Goal: Task Accomplishment & Management: Manage account settings

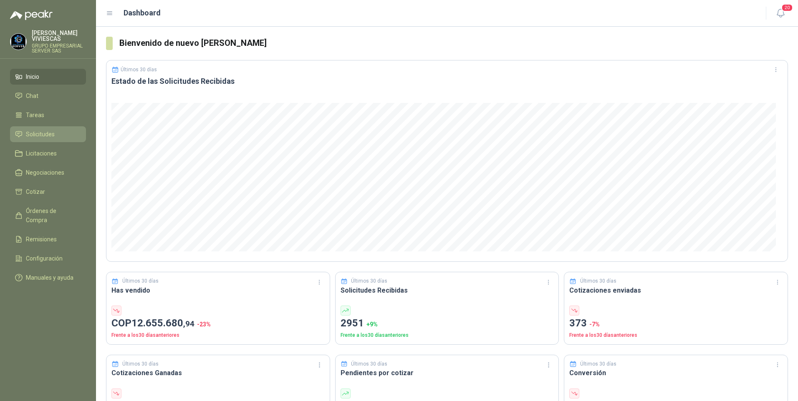
click at [37, 138] on span "Solicitudes" at bounding box center [40, 134] width 29 height 9
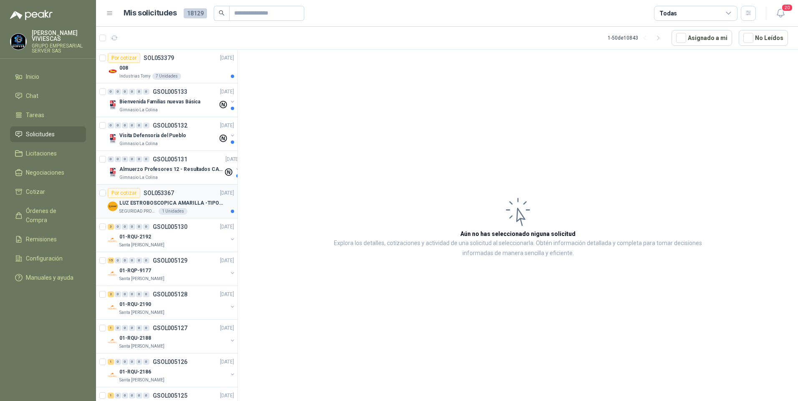
click at [155, 204] on p "LUZ ESTROBOSCOPICA AMARILLA -TIPO BALA" at bounding box center [171, 203] width 104 height 8
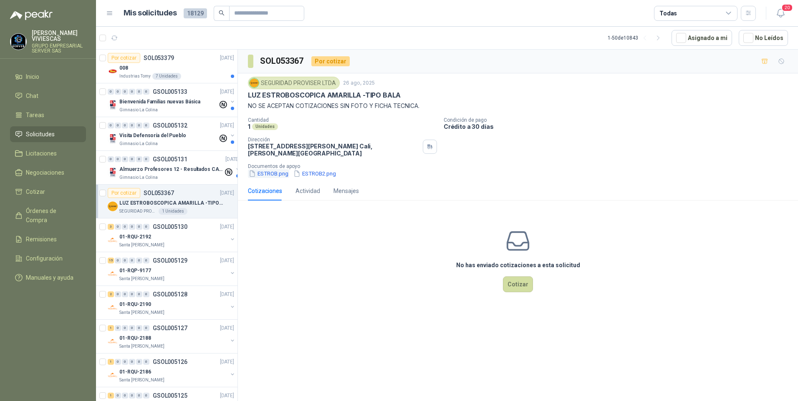
click at [271, 175] on button "ESTROB.png" at bounding box center [268, 173] width 41 height 9
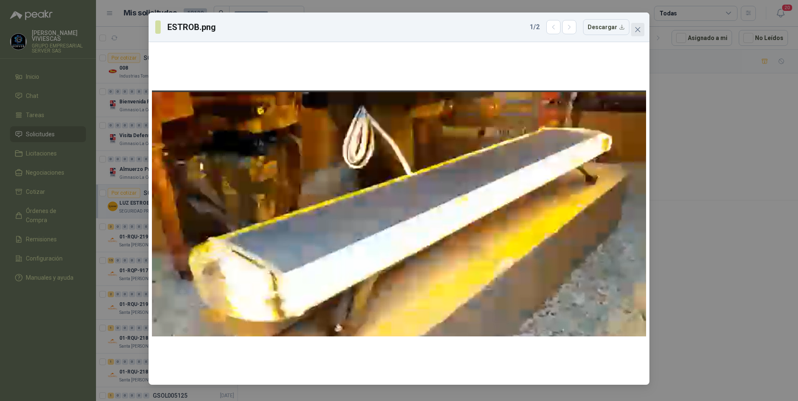
click at [635, 31] on icon "close" at bounding box center [637, 29] width 7 height 7
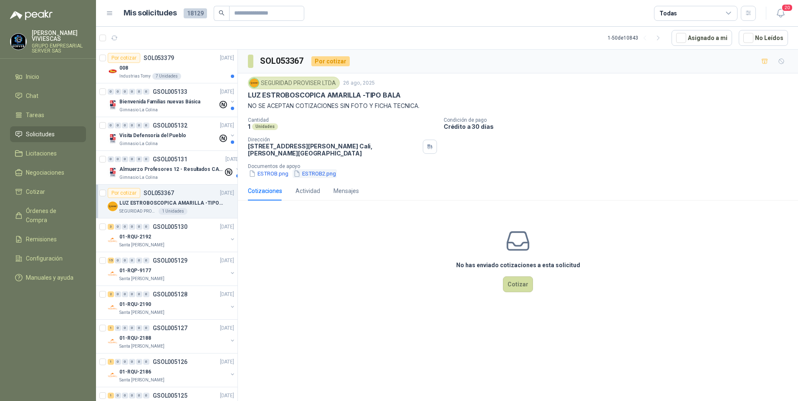
click at [323, 170] on button "ESTROB2.png" at bounding box center [315, 173] width 44 height 9
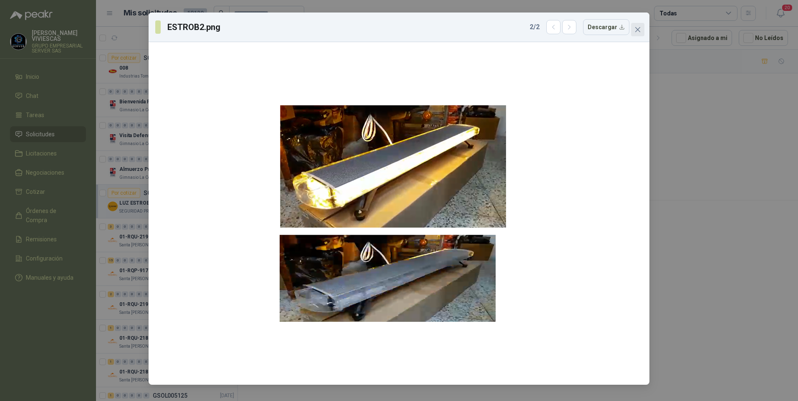
click at [639, 30] on icon "close" at bounding box center [637, 29] width 7 height 7
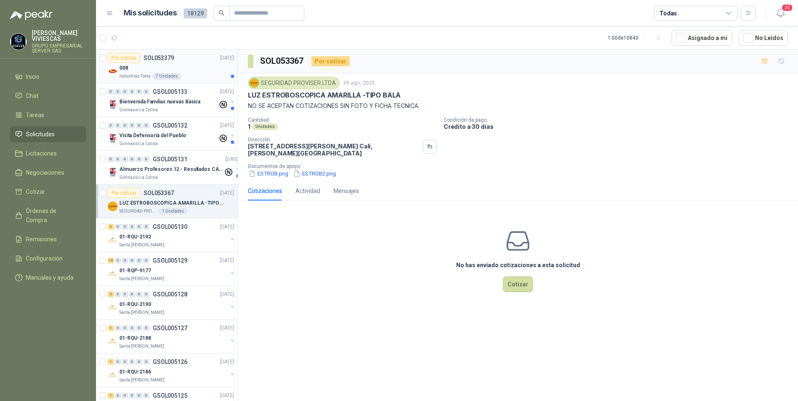
click at [129, 68] on div "008" at bounding box center [176, 68] width 115 height 10
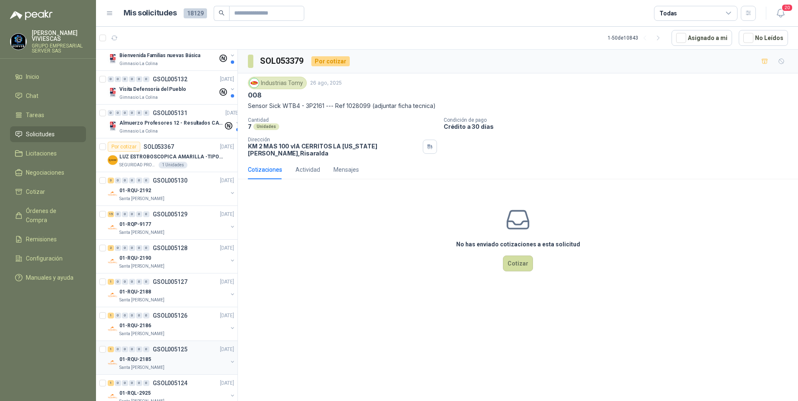
scroll to position [83, 0]
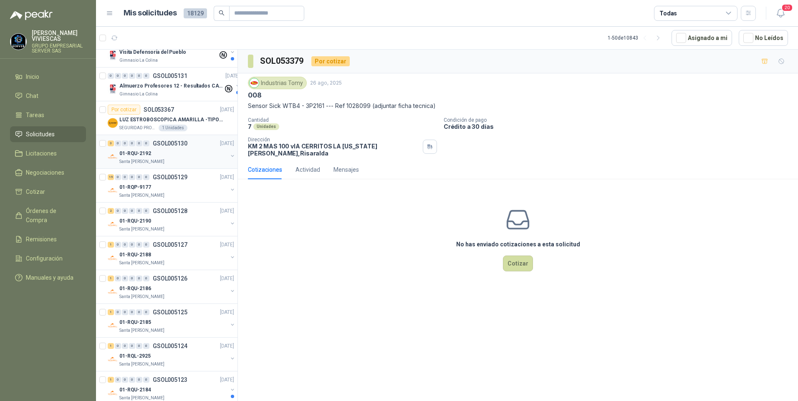
click at [144, 159] on p "Santa [PERSON_NAME]" at bounding box center [141, 162] width 45 height 7
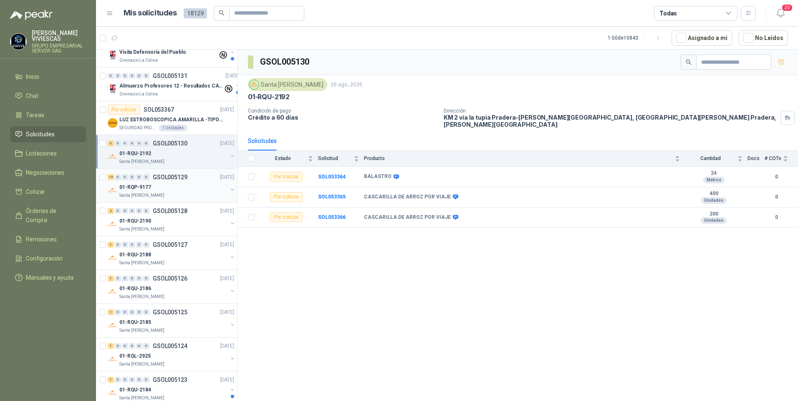
click at [130, 195] on p "Santa [PERSON_NAME]" at bounding box center [141, 195] width 45 height 7
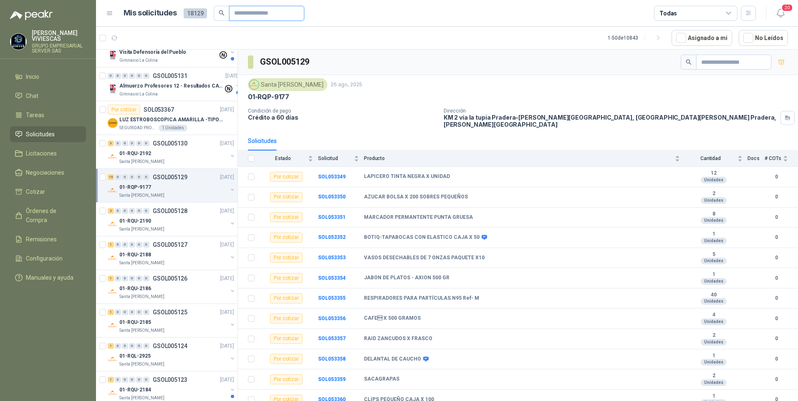
click at [248, 14] on input "text" at bounding box center [263, 13] width 58 height 14
click at [242, 12] on input "*********" at bounding box center [263, 13] width 58 height 14
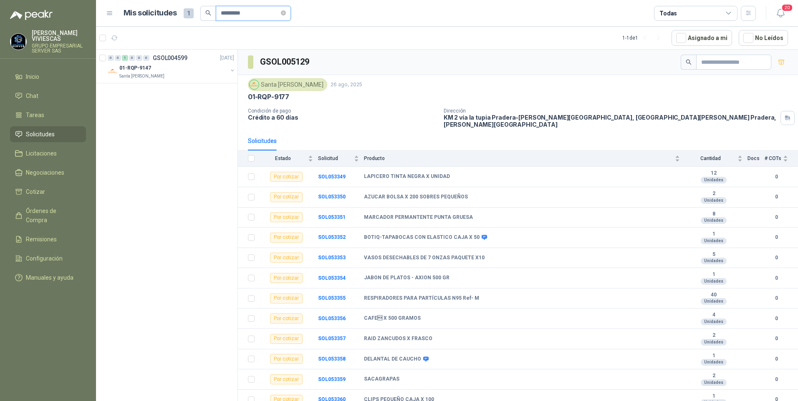
type input "*********"
click at [136, 70] on p "01-RQP-9147" at bounding box center [135, 68] width 32 height 8
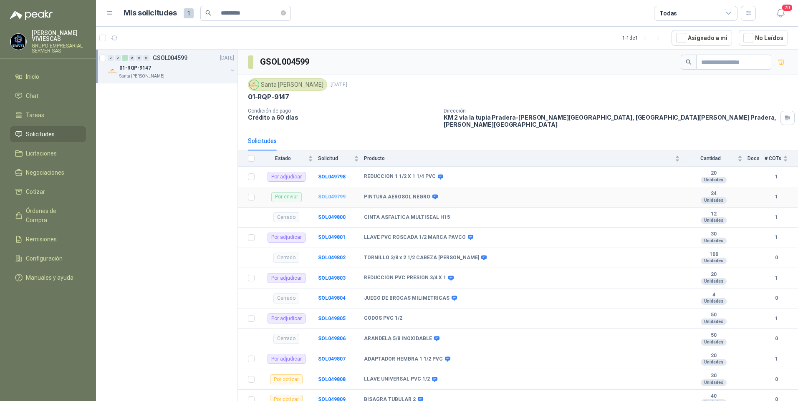
click at [330, 194] on b "SOL049799" at bounding box center [332, 197] width 28 height 6
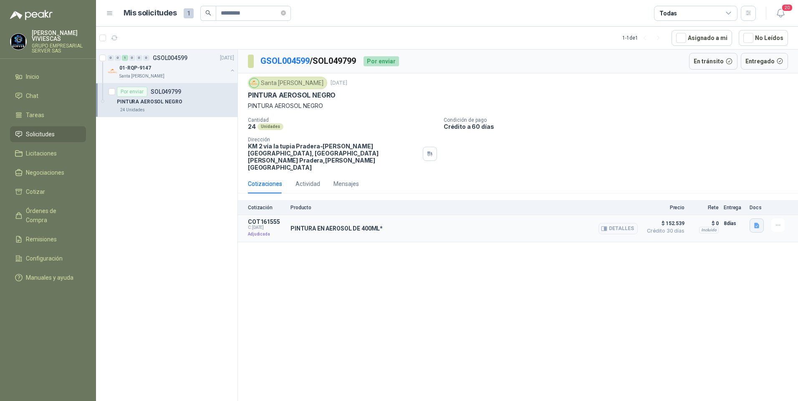
click at [754, 219] on button "button" at bounding box center [756, 226] width 14 height 14
click at [722, 199] on div "image - 2025-07-25T162515.449.png" at bounding box center [709, 194] width 109 height 20
click at [711, 191] on button "image - 2025-07-25T162515.449.png" at bounding box center [709, 193] width 98 height 9
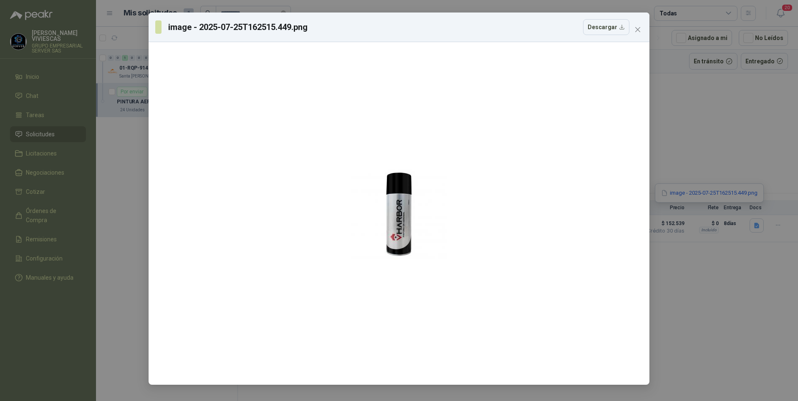
click at [692, 285] on div "image - 2025-07-25T162515.449.png Descargar" at bounding box center [399, 200] width 798 height 401
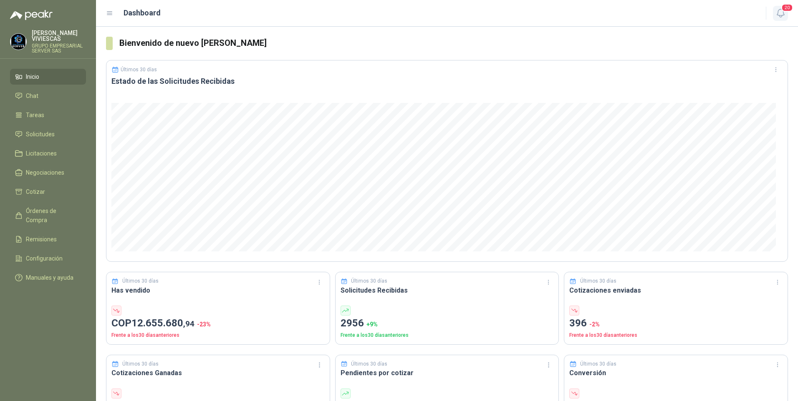
click at [781, 18] on icon "button" at bounding box center [780, 13] width 10 height 10
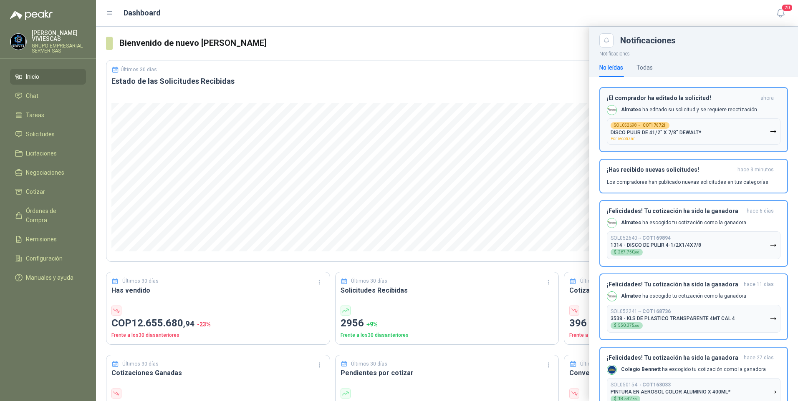
click at [656, 135] on p "DISCO PULIR DE 41/2" X 7/8" DEWALT*" at bounding box center [655, 133] width 91 height 6
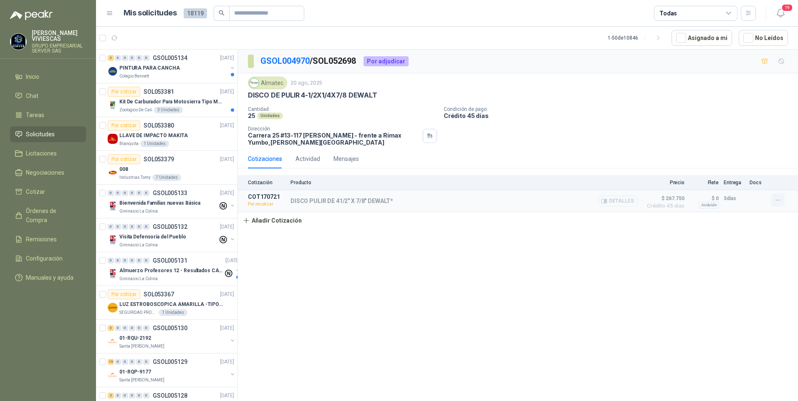
click at [774, 201] on icon "button" at bounding box center [777, 200] width 7 height 7
click at [746, 182] on button "Re-cotizar" at bounding box center [761, 181] width 67 height 13
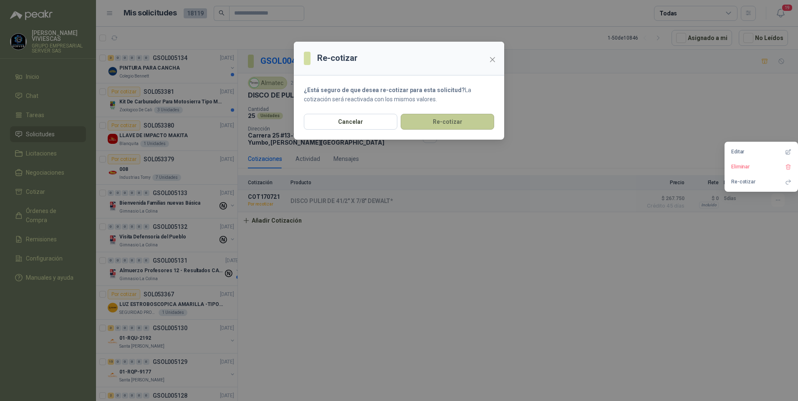
click at [437, 118] on button "Re-cotizar" at bounding box center [447, 122] width 93 height 16
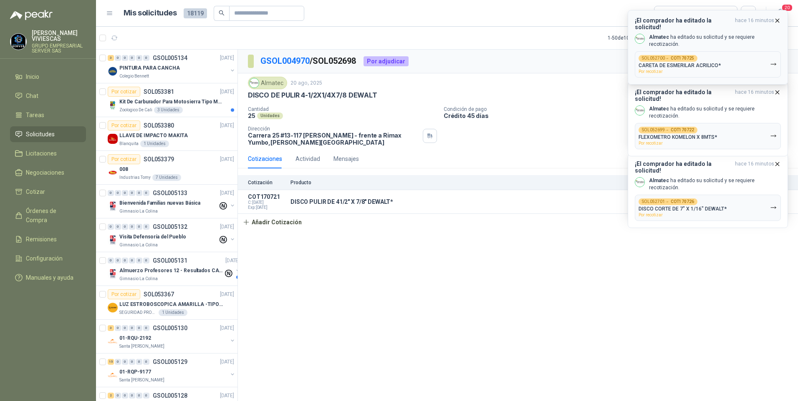
click at [773, 61] on icon "button" at bounding box center [773, 64] width 7 height 7
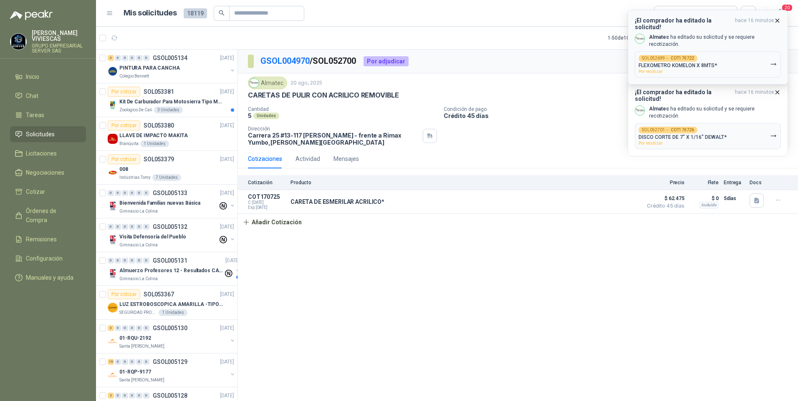
click at [774, 61] on icon "button" at bounding box center [773, 64] width 7 height 7
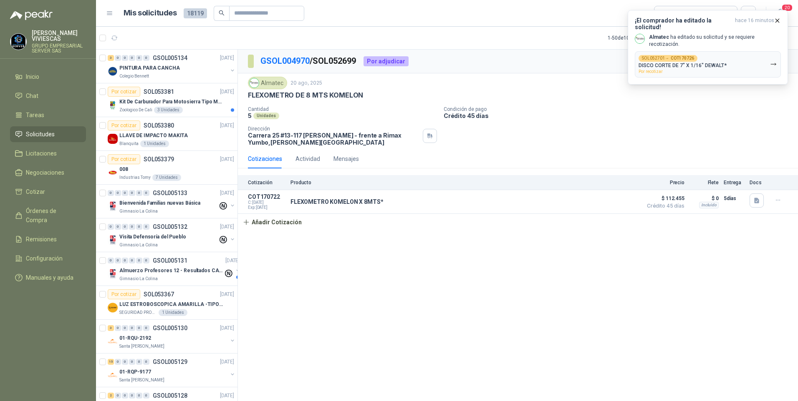
click at [774, 61] on icon "button" at bounding box center [773, 64] width 7 height 7
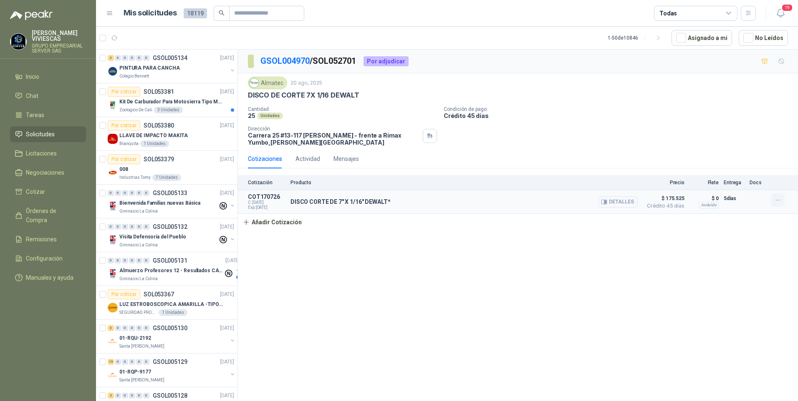
click at [774, 200] on icon "button" at bounding box center [777, 200] width 7 height 7
click at [519, 128] on div "Cantidad 25 Unidades Condición de pago Crédito 45 días Dirección Carrera 25 #13…" at bounding box center [518, 126] width 540 height 40
click at [780, 7] on button "19" at bounding box center [780, 13] width 15 height 15
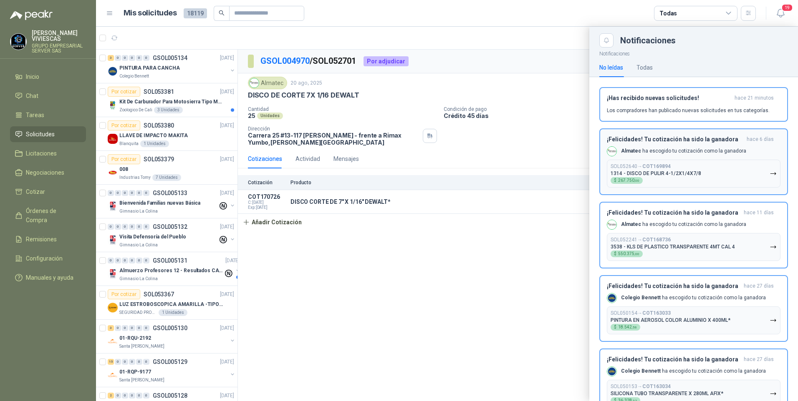
click at [762, 175] on button "SOL052640 → COT169894 1314 - DISCO DE PULIR 4-1/2X1/4X7/8 $ 267.750 ,00" at bounding box center [694, 174] width 174 height 28
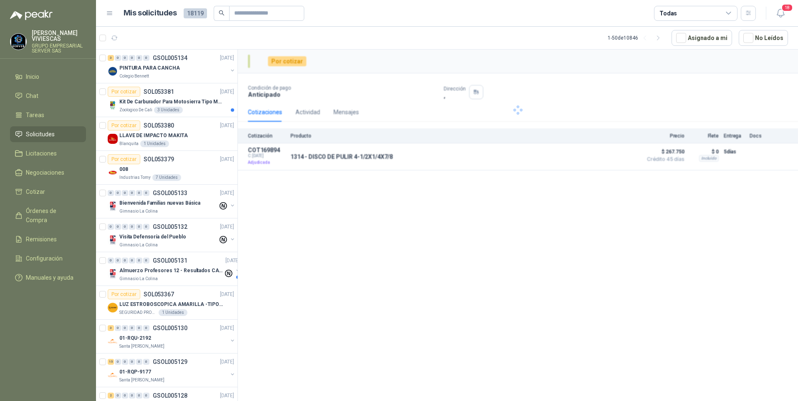
click at [779, 5] on header "Mis solicitudes 18119 Todas 18" at bounding box center [447, 13] width 702 height 27
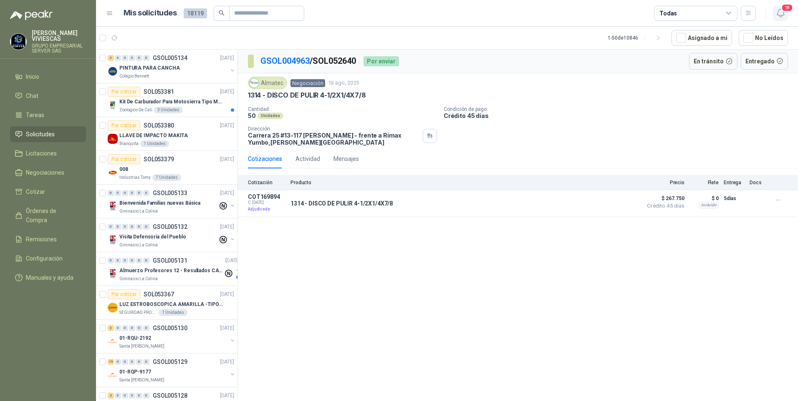
click at [779, 10] on icon "button" at bounding box center [780, 13] width 10 height 10
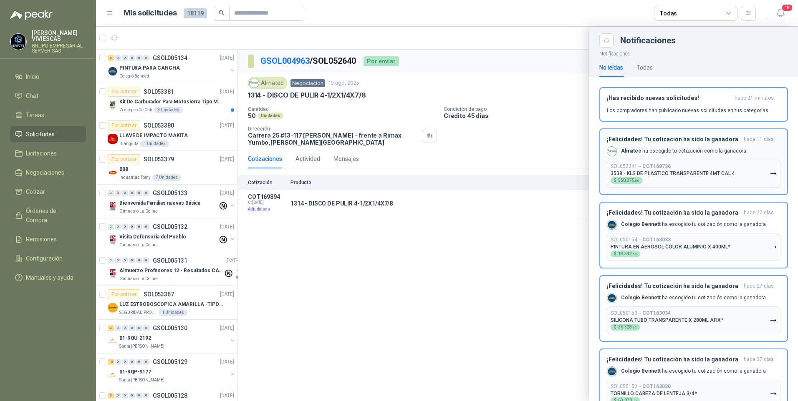
click at [770, 174] on button "SOL052241 → COT168736 3538 - KLS DE PLASTICO TRANSPARENTE 4MT CAL 4 $ 550.375 ,…" at bounding box center [694, 174] width 174 height 28
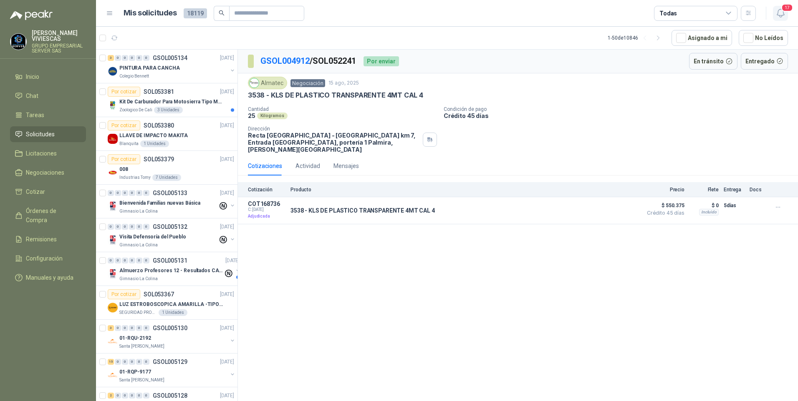
click at [776, 13] on icon "button" at bounding box center [780, 13] width 10 height 10
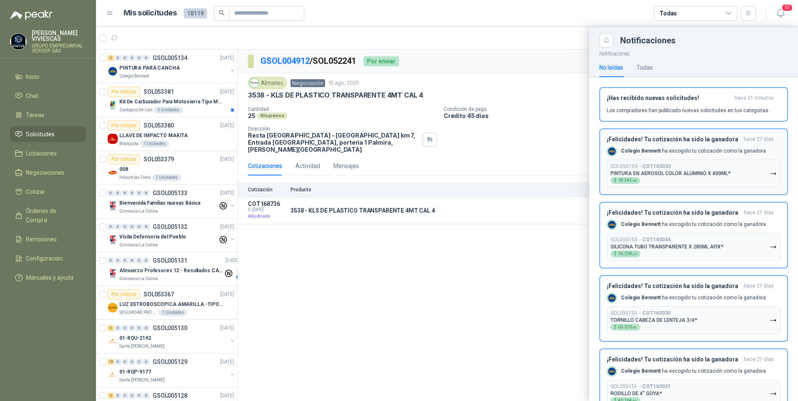
click at [769, 174] on icon "button" at bounding box center [772, 173] width 7 height 7
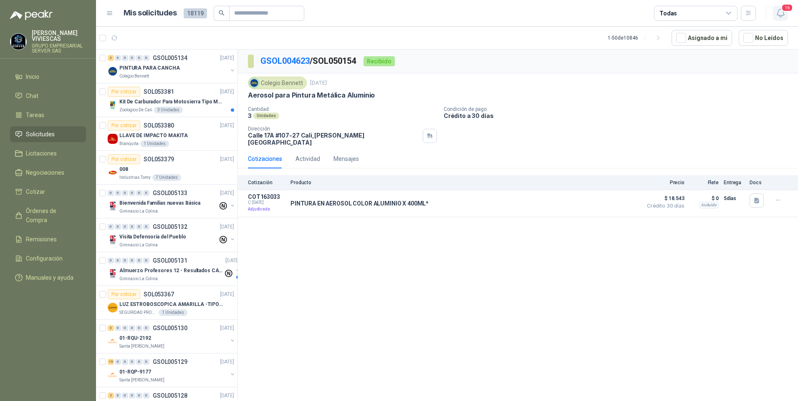
click at [778, 15] on icon "button" at bounding box center [780, 13] width 7 height 8
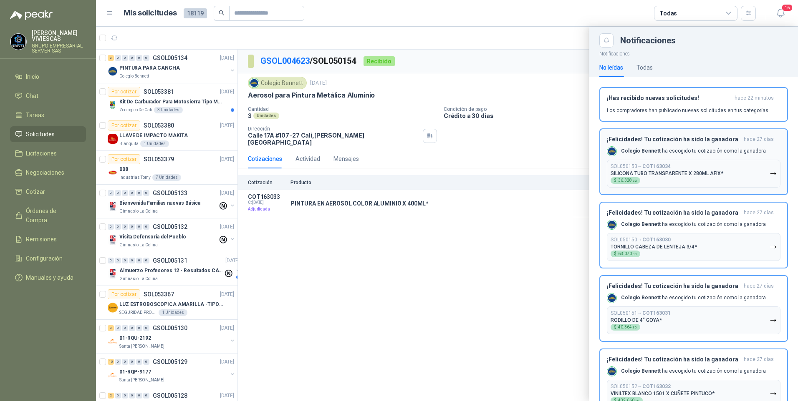
click at [764, 169] on button "SOL050153 → COT163034 SILICONA TUBO TRANSPARENTE X 280ML AFIX* $ 36.328 ,32" at bounding box center [694, 174] width 174 height 28
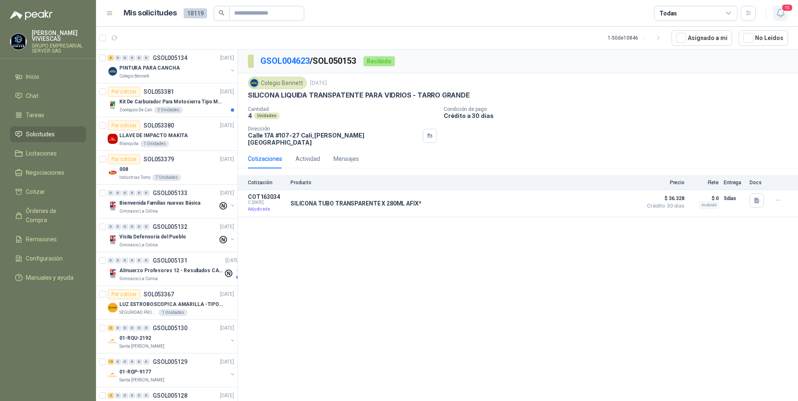
click at [785, 13] on icon "button" at bounding box center [780, 13] width 10 height 10
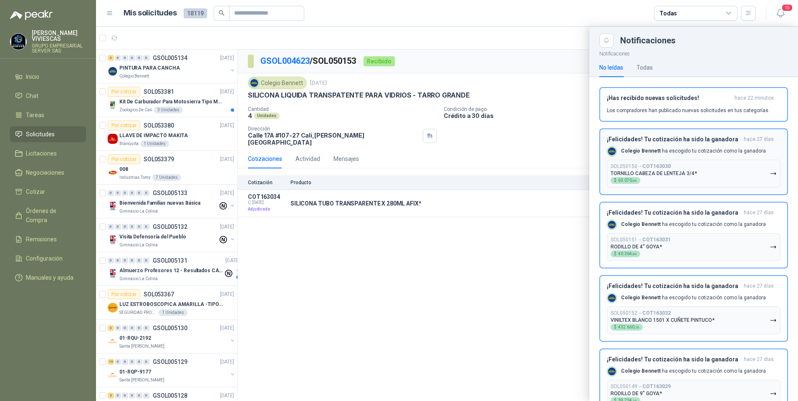
click at [770, 174] on icon "button" at bounding box center [772, 174] width 5 height 2
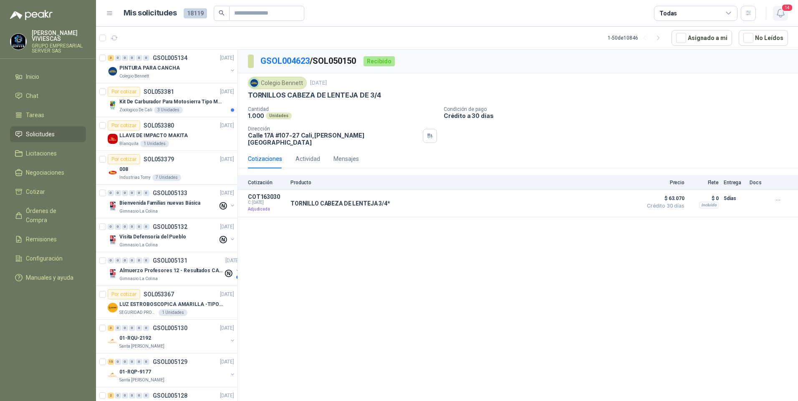
click at [781, 15] on icon "button" at bounding box center [780, 13] width 10 height 10
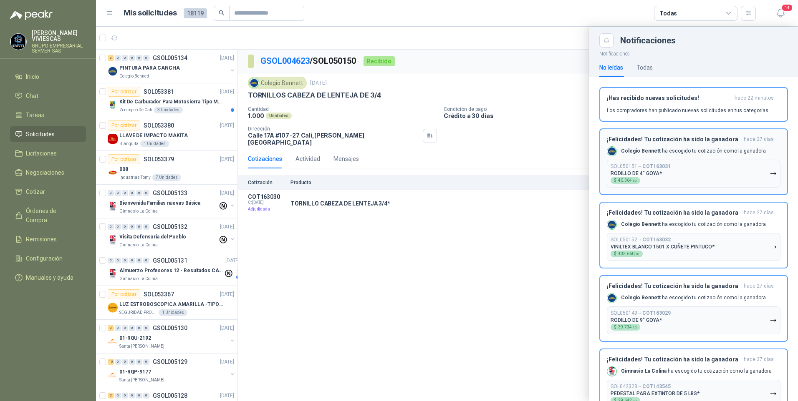
click at [769, 176] on icon "button" at bounding box center [772, 173] width 7 height 7
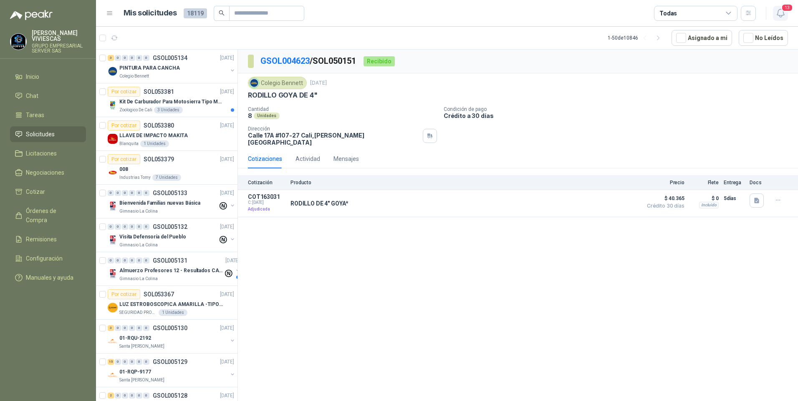
click at [780, 14] on icon "button" at bounding box center [780, 13] width 10 height 10
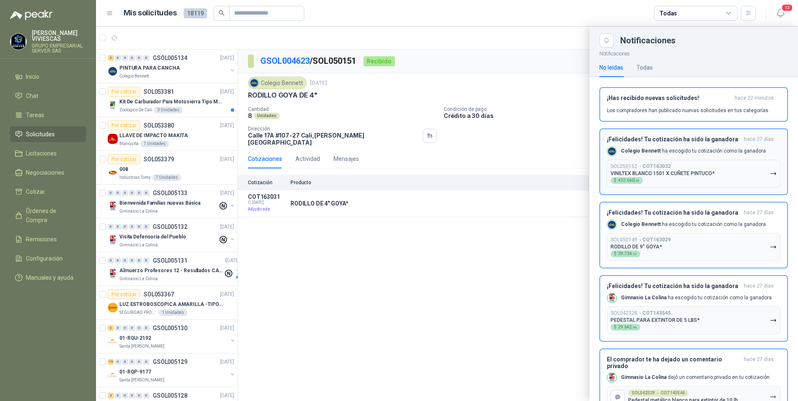
click at [769, 177] on icon "button" at bounding box center [772, 173] width 7 height 7
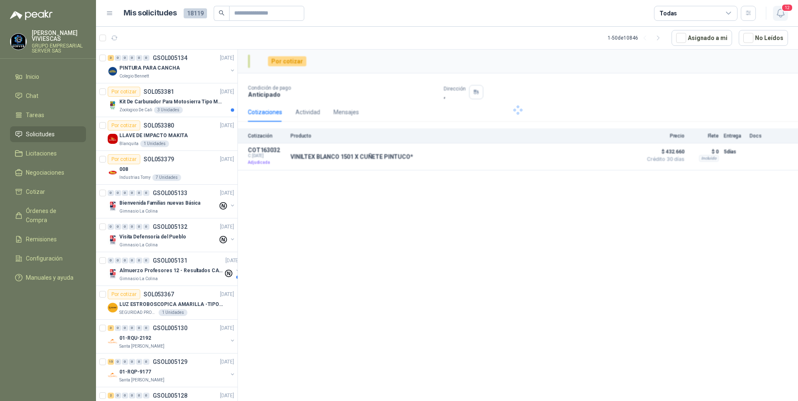
click at [782, 13] on icon "button" at bounding box center [780, 13] width 10 height 10
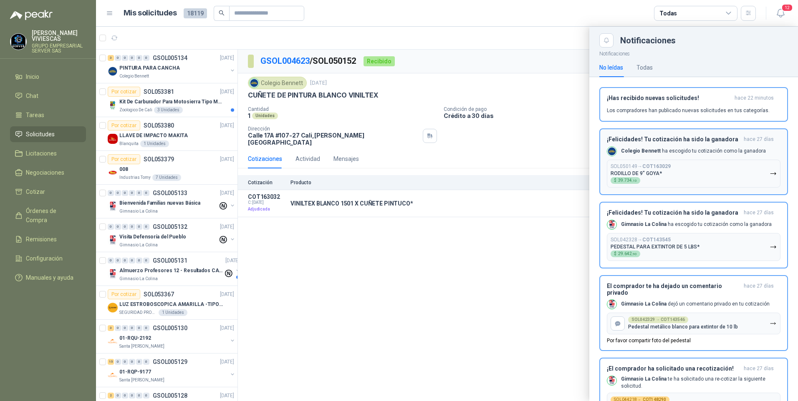
click at [769, 175] on icon "button" at bounding box center [772, 173] width 7 height 7
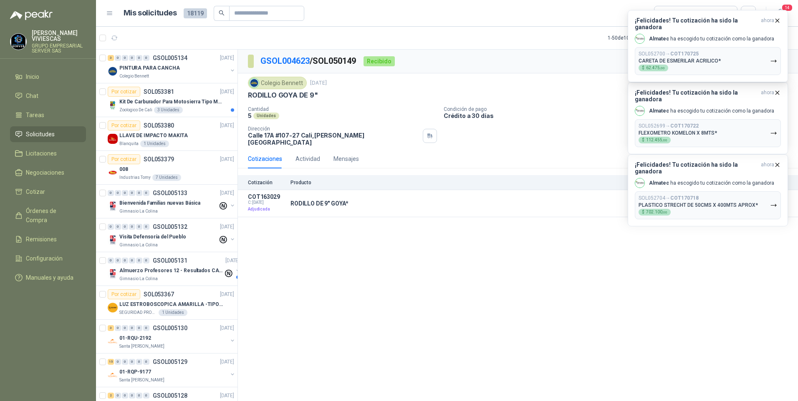
click at [513, 246] on div "GSOL004623 / SOL050149 Recibido Colegio Bennett 29 jul, 2025 RODILLO GOYA DE 9"…" at bounding box center [518, 227] width 560 height 355
click at [775, 17] on button "¡Felicidades! Tu cotización ha sido la ganadora ahora Almatec ha escogido tu co…" at bounding box center [708, 46] width 160 height 72
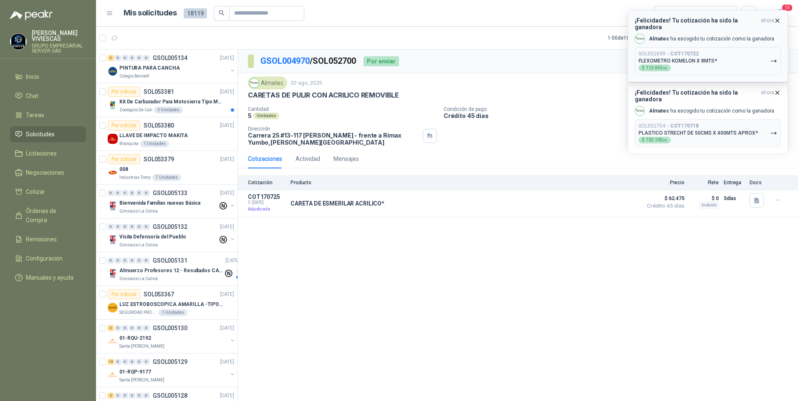
click at [778, 15] on button "¡Felicidades! Tu cotización ha sido la ganadora ahora Almatec ha escogido tu co…" at bounding box center [708, 46] width 160 height 72
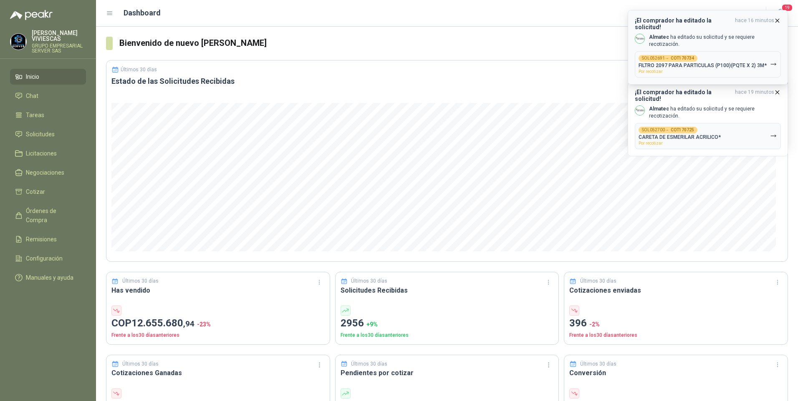
click at [776, 61] on button "SOL052691 → COT170734 FILTRO 2097 PARA PARTICULAS (P100)(PQTE X 2) 3M* Por reco…" at bounding box center [708, 64] width 146 height 26
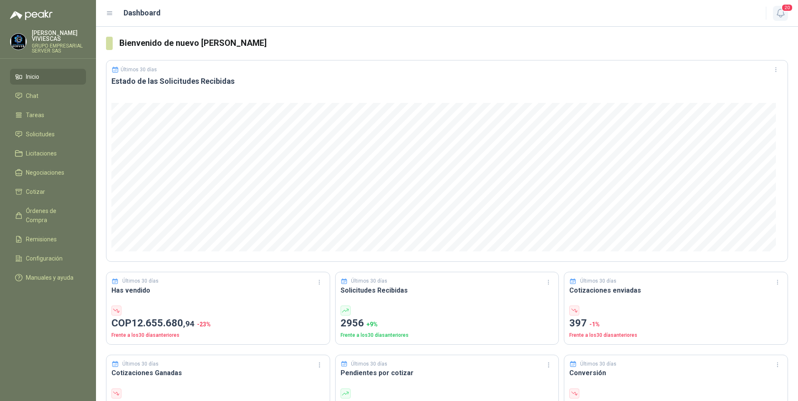
click at [777, 18] on icon "button" at bounding box center [780, 13] width 10 height 10
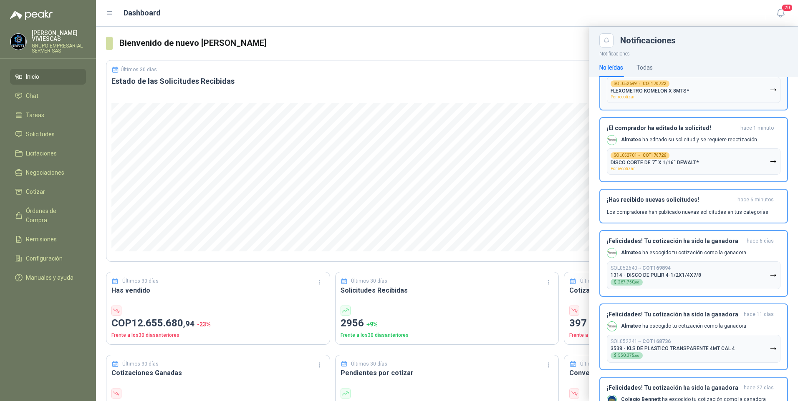
scroll to position [42, 0]
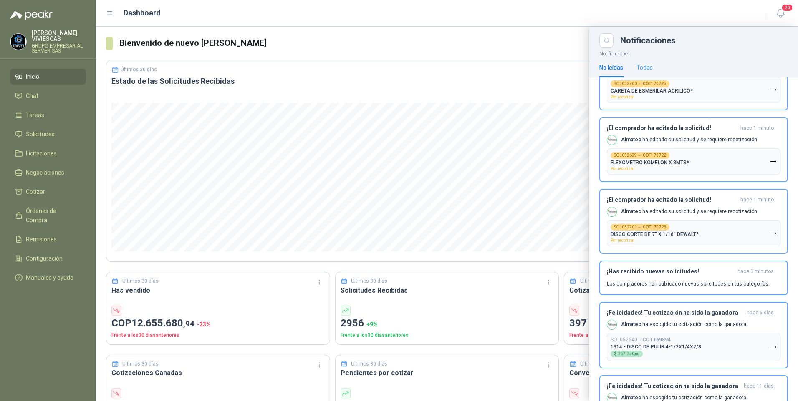
click at [646, 60] on div "Todas" at bounding box center [644, 67] width 16 height 19
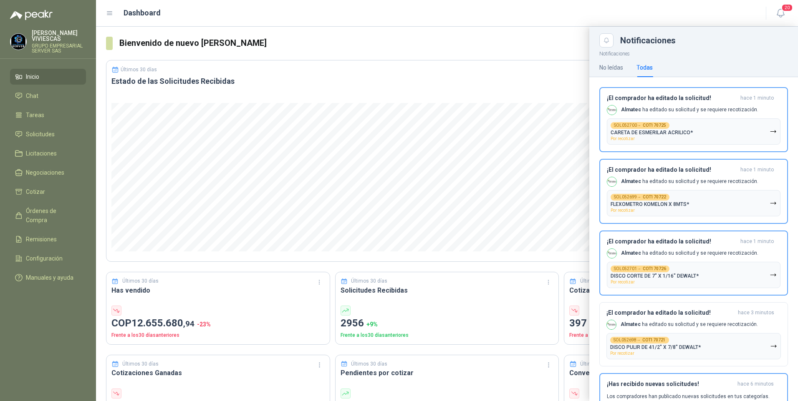
click at [647, 63] on div "Todas" at bounding box center [644, 67] width 16 height 9
click at [657, 132] on p "CARETA DE ESMERILAR ACRILICO*" at bounding box center [651, 133] width 82 height 6
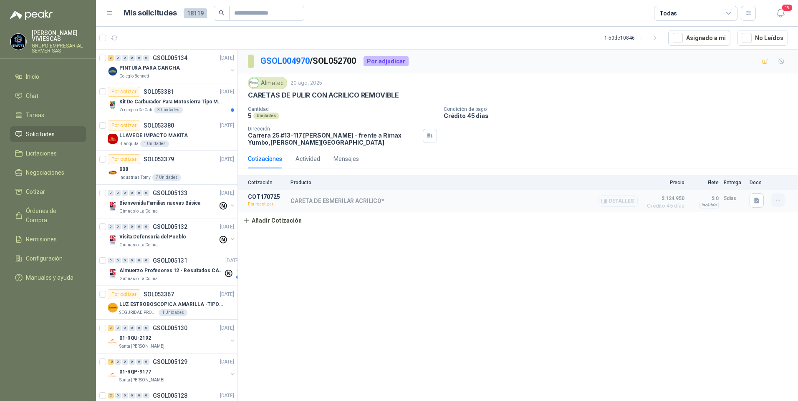
click at [778, 199] on icon "button" at bounding box center [777, 200] width 7 height 7
click at [734, 182] on button "Re-cotizar" at bounding box center [761, 181] width 67 height 13
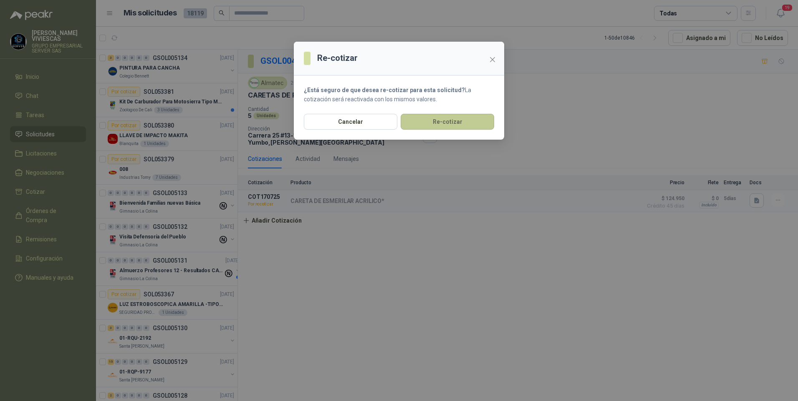
click at [446, 123] on button "Re-cotizar" at bounding box center [447, 122] width 93 height 16
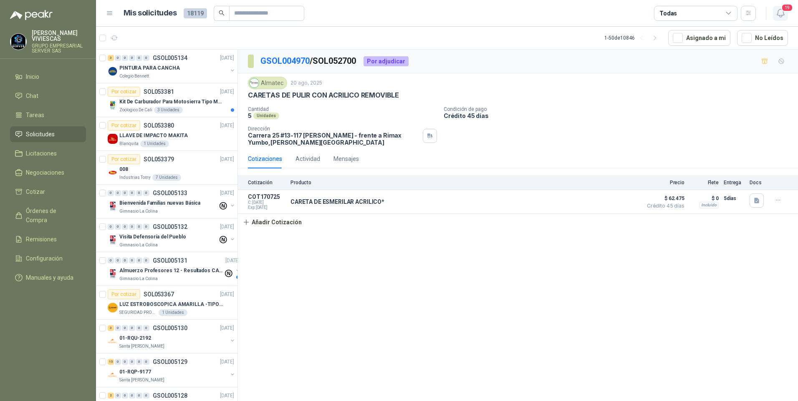
click at [779, 16] on icon "button" at bounding box center [780, 13] width 10 height 10
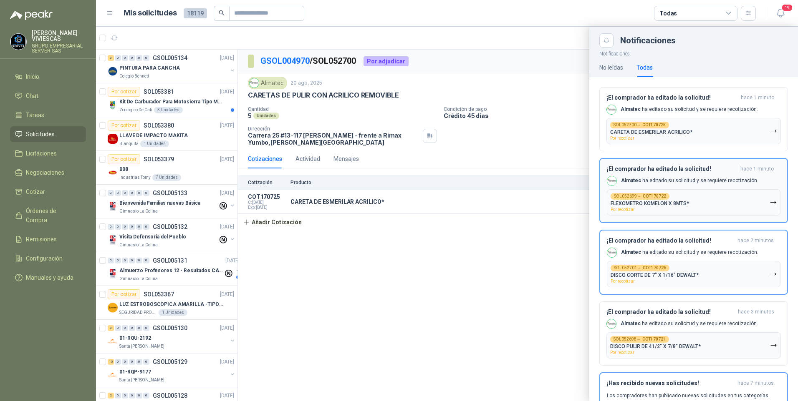
click at [664, 207] on div "SOL052699 → COT170722 FLEXOMETRO KOMELON X 8MTS* Por recotizar" at bounding box center [649, 202] width 78 height 19
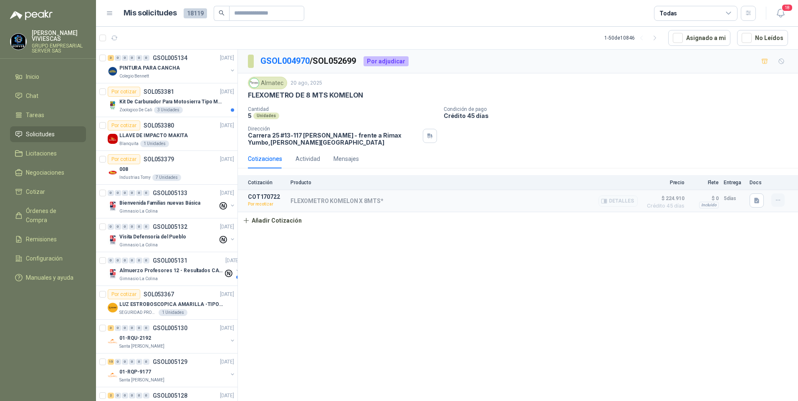
click at [774, 202] on icon "button" at bounding box center [777, 200] width 7 height 7
click at [738, 180] on button "Re-cotizar" at bounding box center [761, 181] width 67 height 13
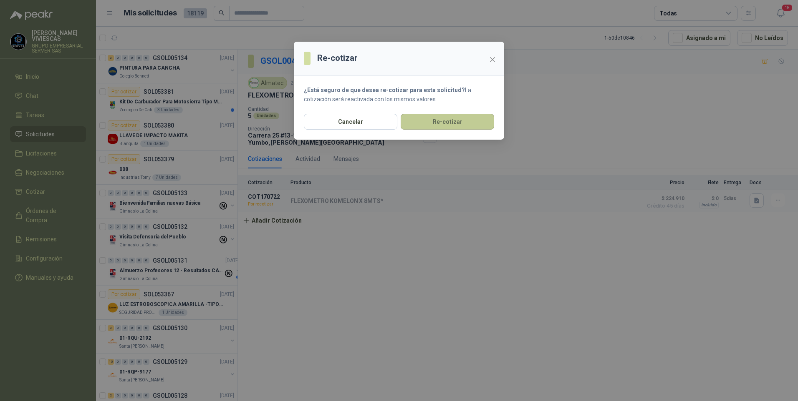
click at [435, 124] on button "Re-cotizar" at bounding box center [447, 122] width 93 height 16
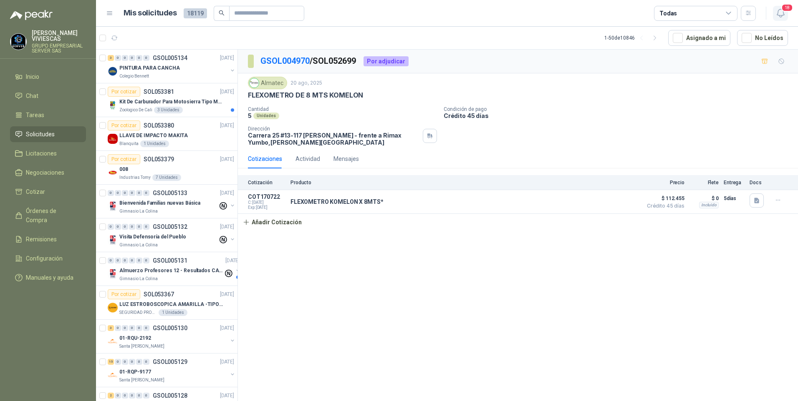
click at [782, 11] on span "18" at bounding box center [787, 8] width 12 height 8
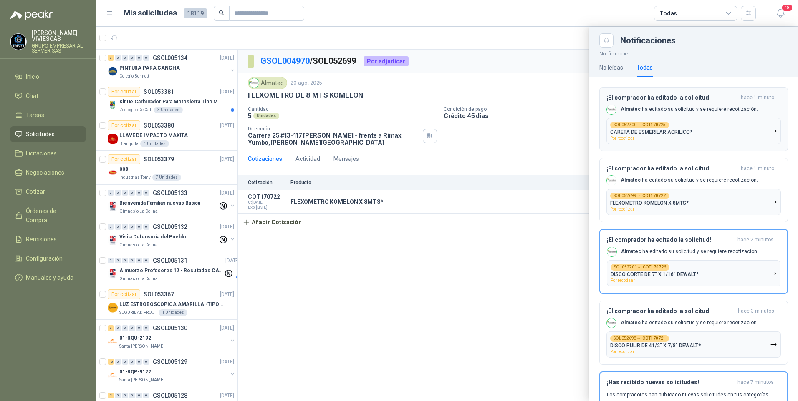
click at [683, 132] on p "CARETA DE ESMERILAR ACRILICO*" at bounding box center [651, 132] width 82 height 6
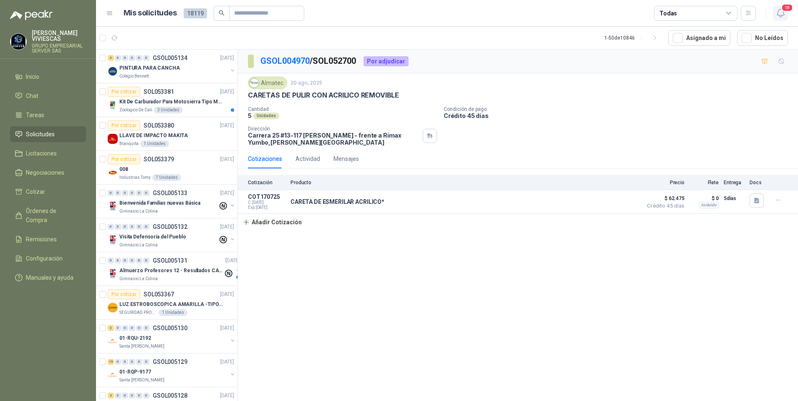
click at [780, 15] on icon "button" at bounding box center [780, 13] width 10 height 10
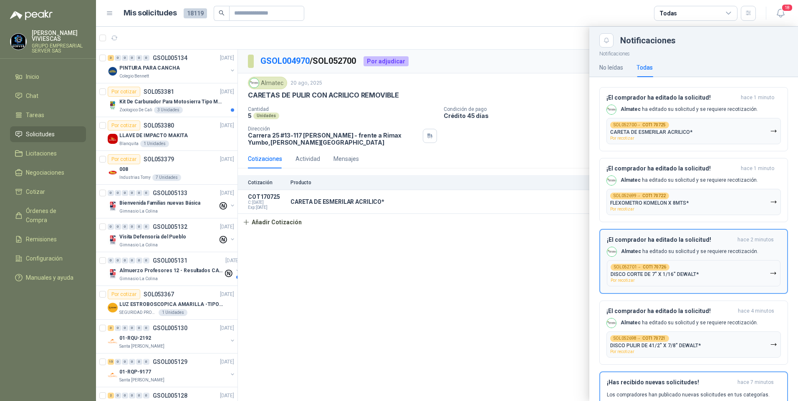
click at [692, 277] on p "DISCO CORTE DE 7" X 1/16" DEWALT*" at bounding box center [654, 275] width 88 height 6
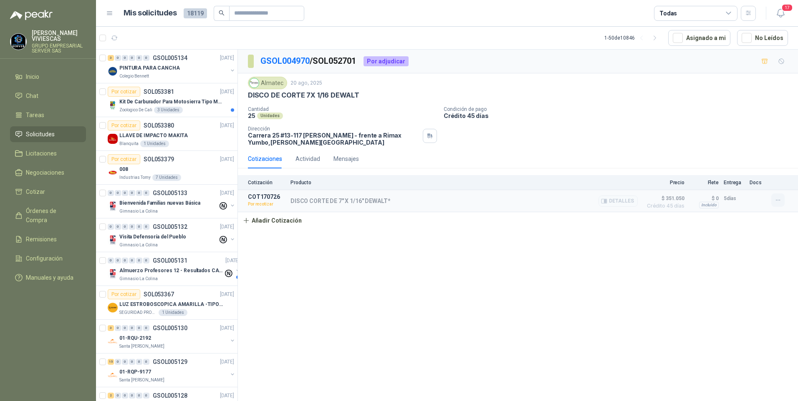
click at [776, 204] on button "button" at bounding box center [777, 200] width 13 height 13
click at [739, 182] on button "Re-cotizar" at bounding box center [761, 181] width 67 height 13
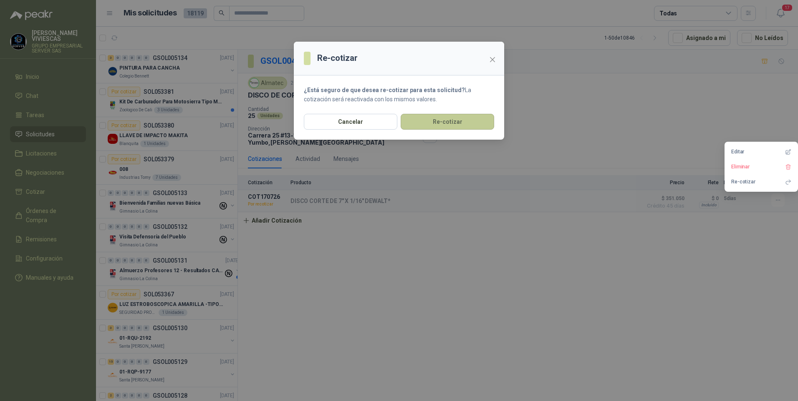
click at [457, 120] on button "Re-cotizar" at bounding box center [447, 122] width 93 height 16
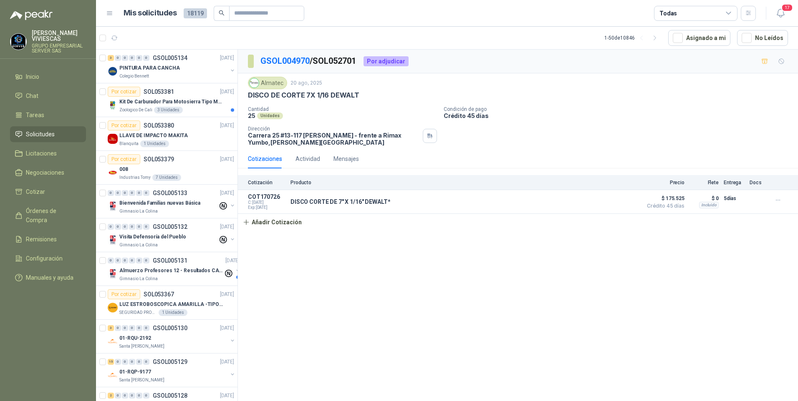
drag, startPoint x: 778, startPoint y: 12, endPoint x: 764, endPoint y: 32, distance: 24.0
click at [778, 12] on icon "button" at bounding box center [780, 13] width 10 height 10
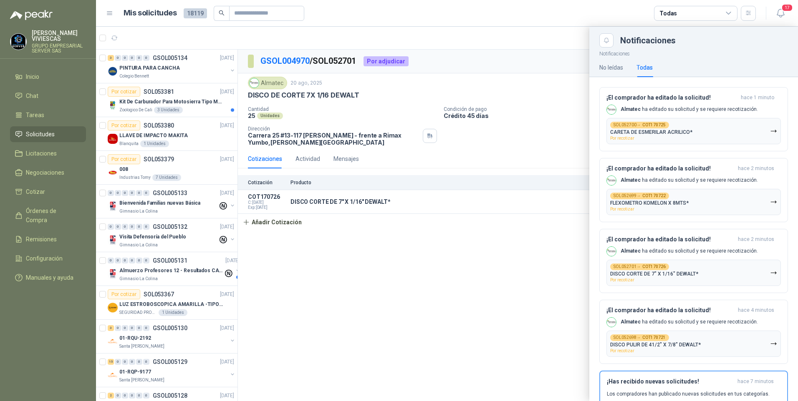
click at [488, 333] on div at bounding box center [447, 214] width 702 height 375
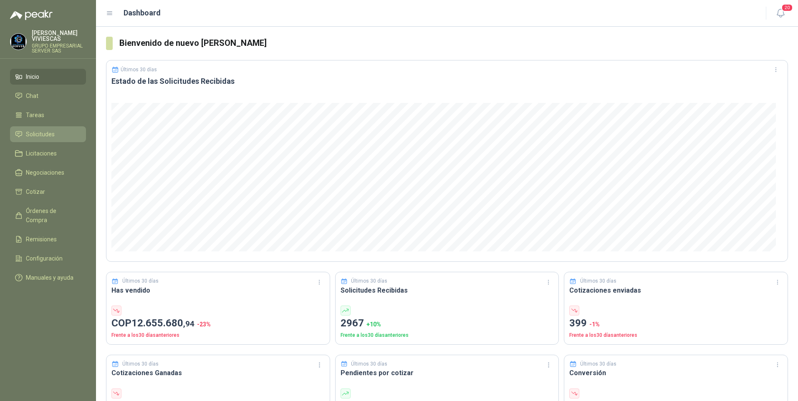
click at [33, 135] on span "Solicitudes" at bounding box center [40, 134] width 29 height 9
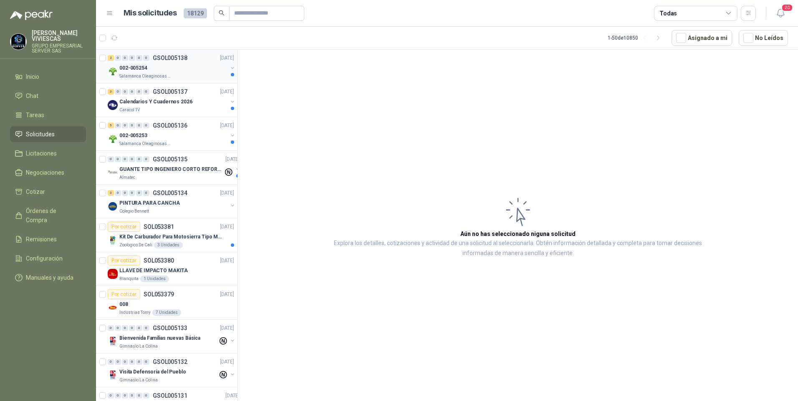
click at [159, 71] on div "002-005254" at bounding box center [173, 68] width 108 height 10
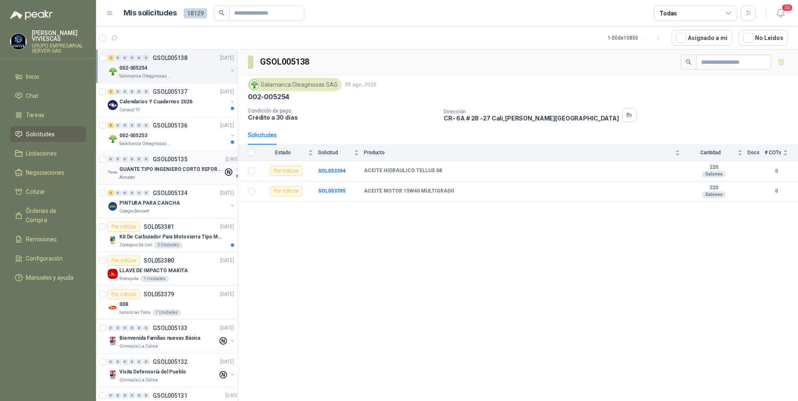
click at [168, 173] on p "GUANTE TIPO INGENIERO CORTO REFORZADO" at bounding box center [171, 170] width 104 height 8
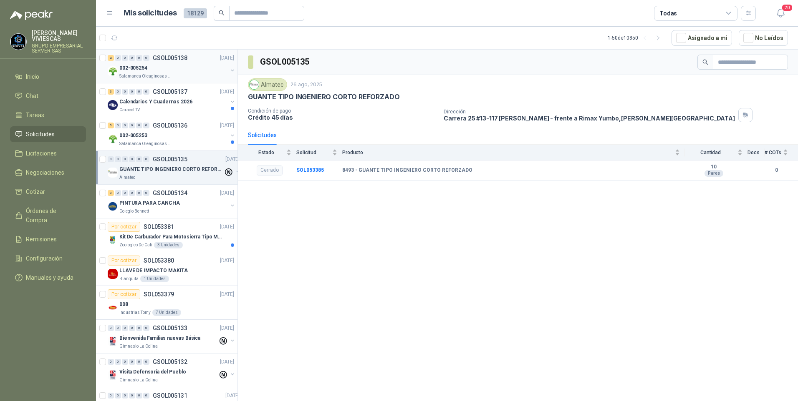
click at [136, 68] on p "002-005254" at bounding box center [133, 68] width 28 height 8
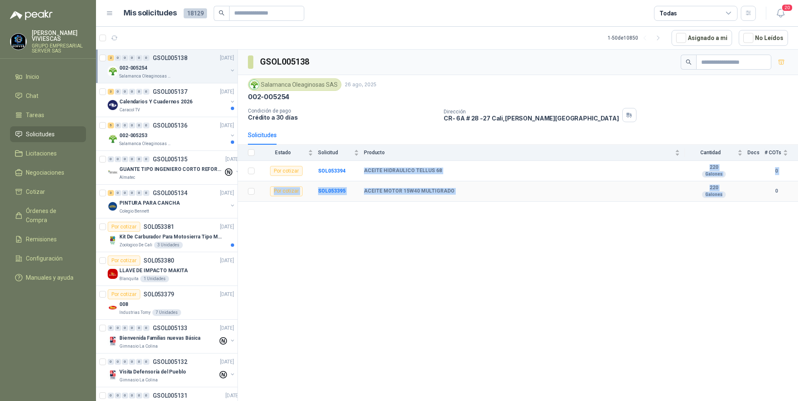
drag, startPoint x: 363, startPoint y: 171, endPoint x: 729, endPoint y: 193, distance: 367.5
click at [729, 193] on tbody "Por cotizar SOL053394 ACEITE HIDRAULICO TELLUS 68 220 Galones 0 Por cotizar SOL…" at bounding box center [518, 181] width 560 height 40
copy tbody "ACEITE HIDRAULICO TELLUS 68 220 Galones 0 Por cotizar SOL053395 ACEITE MOTOR 15…"
click at [146, 135] on p "002-005253" at bounding box center [133, 136] width 28 height 8
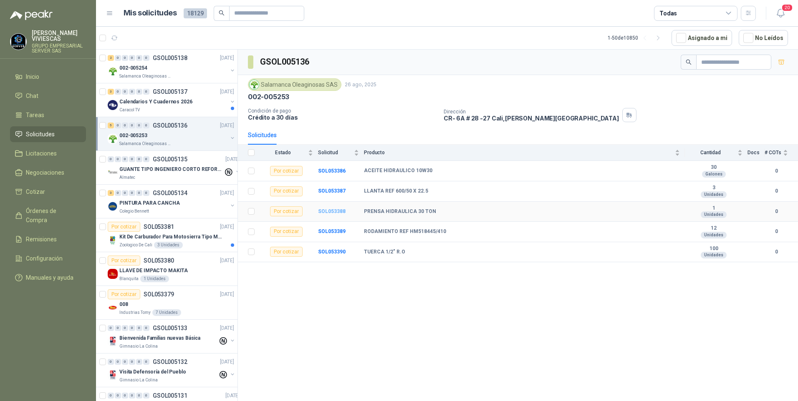
click at [328, 209] on b "SOL053388" at bounding box center [332, 212] width 28 height 6
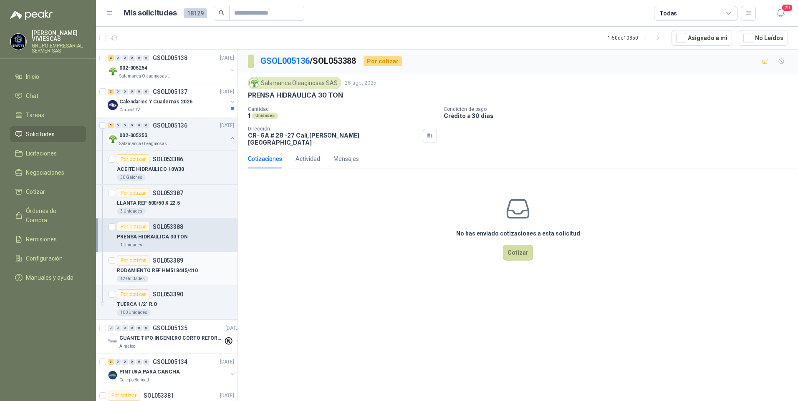
click at [154, 274] on p "RODAMIENTO REF HM518445/410" at bounding box center [157, 271] width 81 height 8
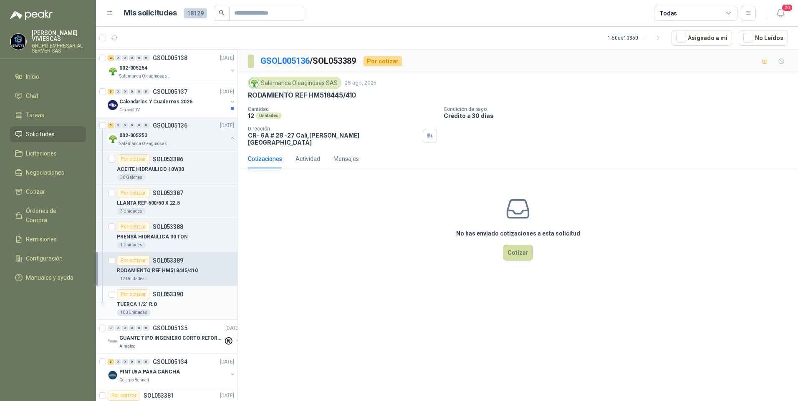
click at [154, 303] on p "TUERCA 1/2" R.O" at bounding box center [137, 305] width 40 height 8
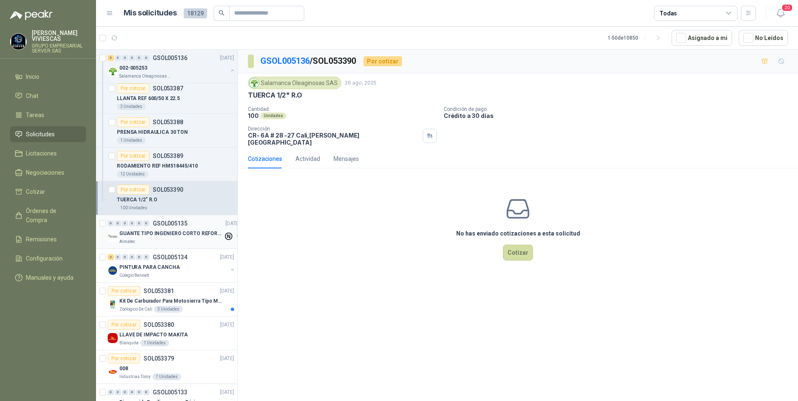
scroll to position [125, 0]
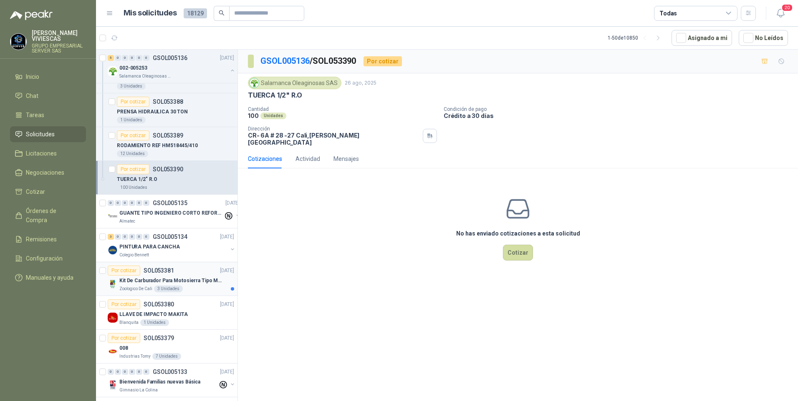
click at [144, 282] on p "Kit De Carburador Para Motosierra Tipo M250 - Zama" at bounding box center [171, 281] width 104 height 8
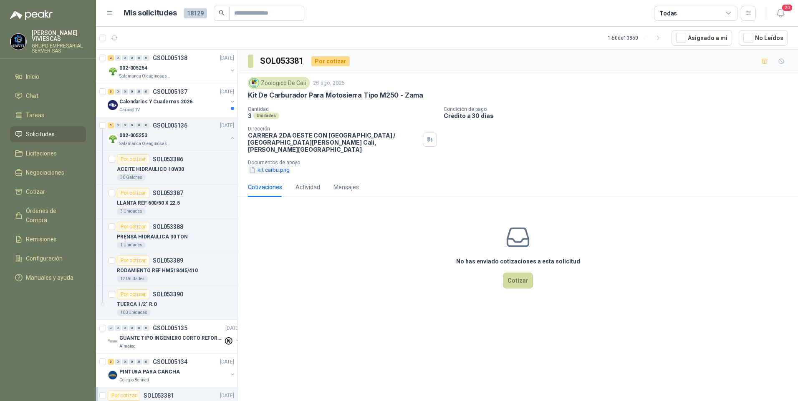
click at [269, 166] on button "kit carbu.png" at bounding box center [269, 170] width 43 height 9
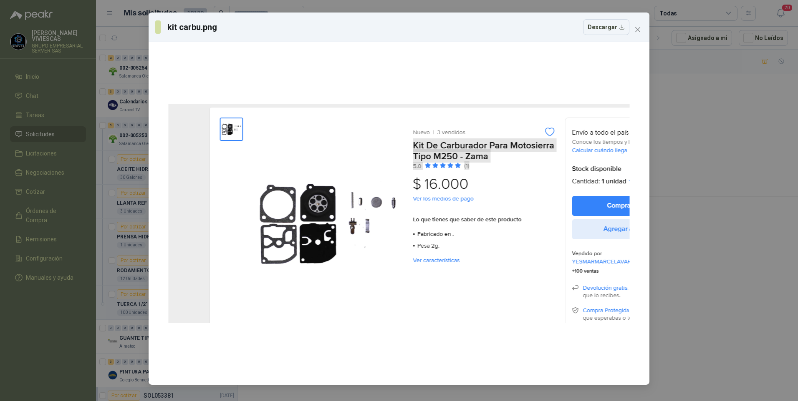
click at [700, 281] on div "kit carbu.png Descargar" at bounding box center [399, 200] width 798 height 401
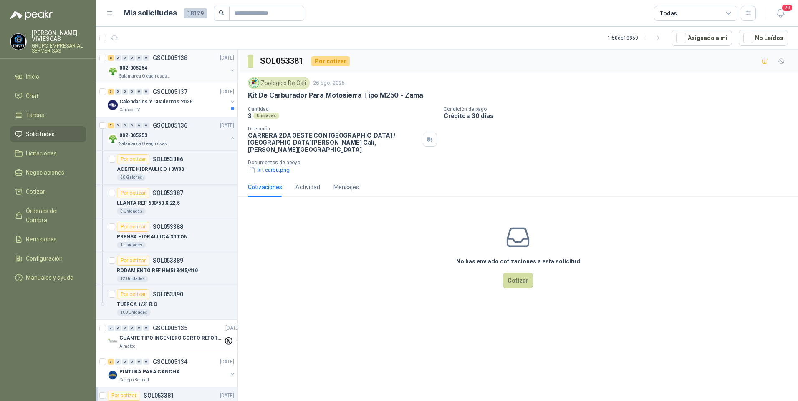
click at [134, 64] on p "002-005254" at bounding box center [133, 68] width 28 height 8
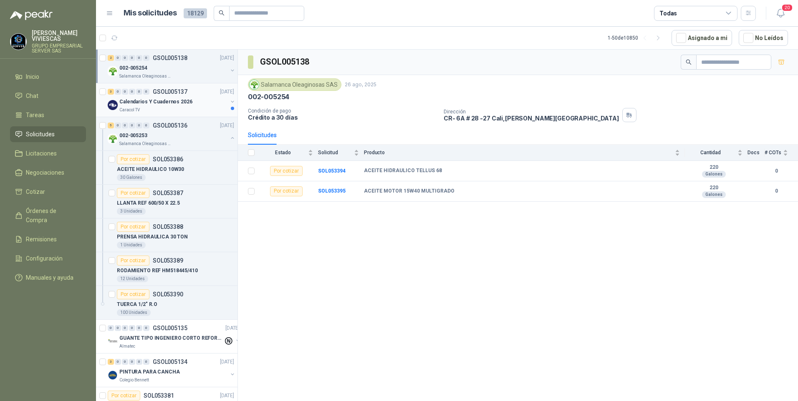
click at [155, 104] on p "Calendarios Y Cuadernos 2026" at bounding box center [155, 102] width 73 height 8
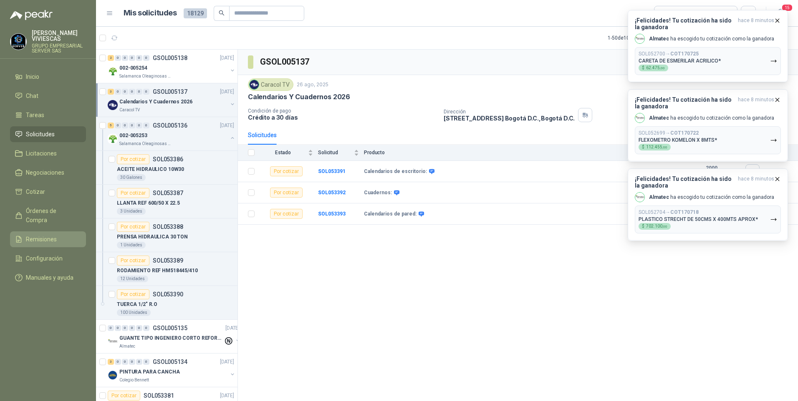
click at [42, 235] on span "Remisiones" at bounding box center [41, 239] width 31 height 9
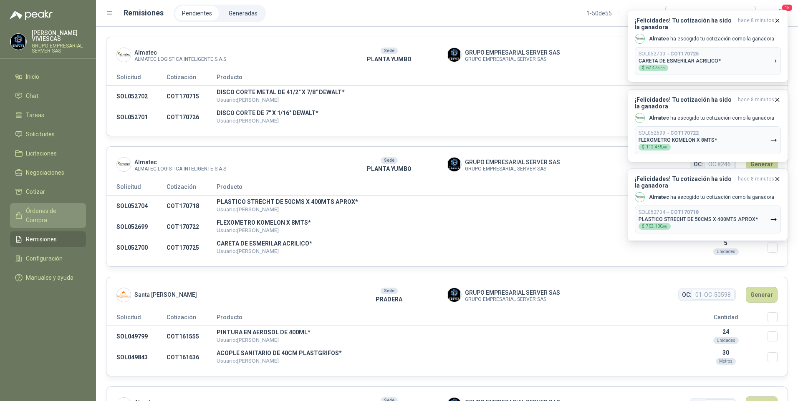
click at [45, 210] on span "Órdenes de Compra" at bounding box center [52, 216] width 52 height 18
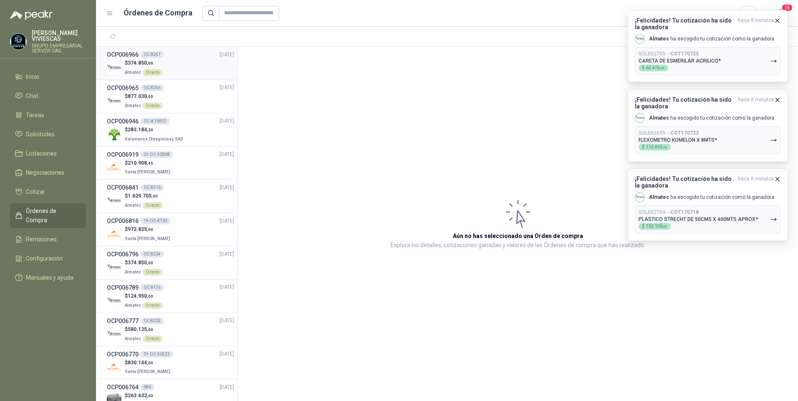
click at [136, 64] on span "374.850 ,00" at bounding box center [140, 63] width 25 height 6
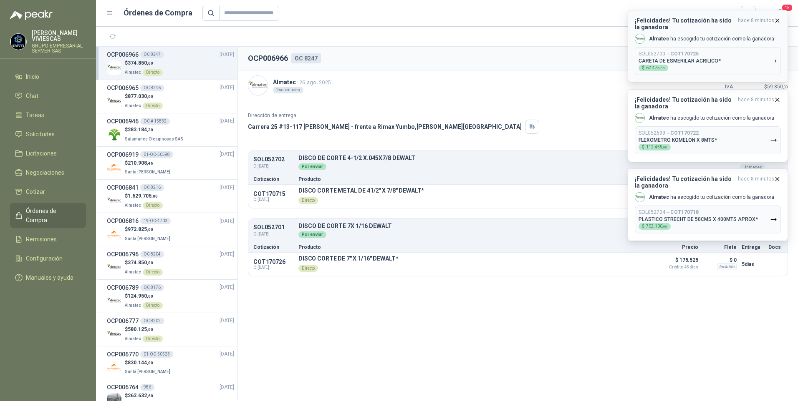
click at [776, 19] on icon "button" at bounding box center [777, 20] width 7 height 7
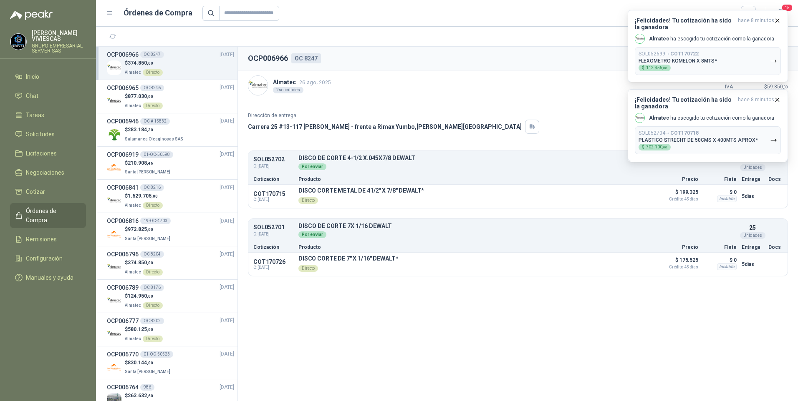
click at [776, 19] on icon "button" at bounding box center [777, 20] width 7 height 7
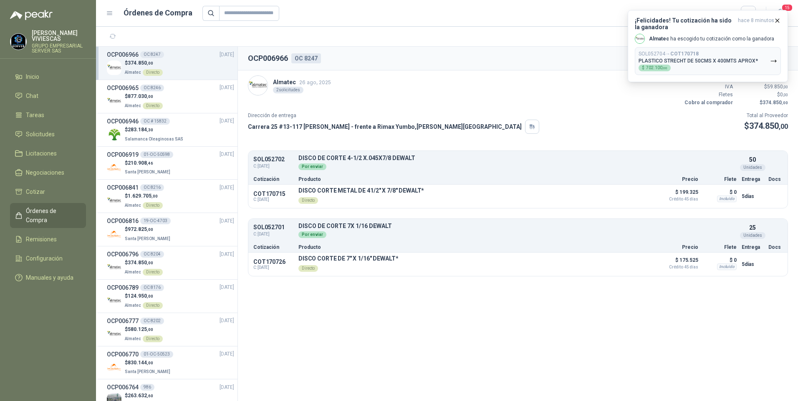
click at [776, 19] on icon "button" at bounding box center [777, 20] width 7 height 7
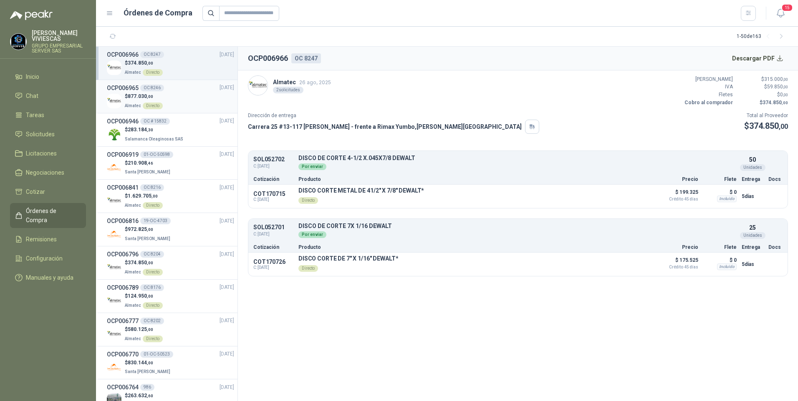
click at [126, 102] on p "Almatec Directo" at bounding box center [144, 105] width 38 height 9
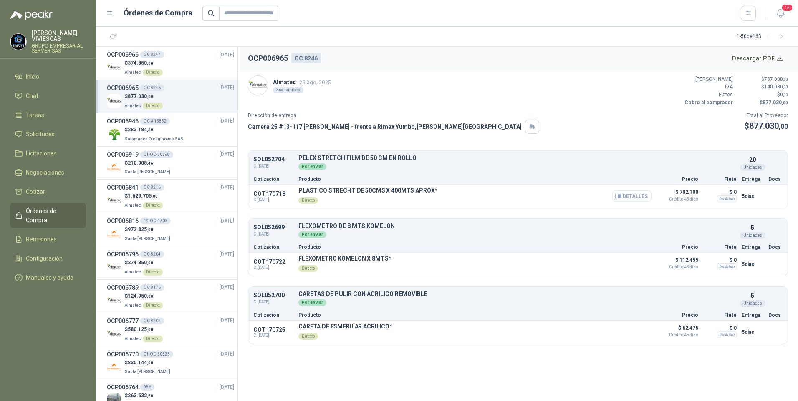
click at [632, 195] on button "Detalles" at bounding box center [631, 196] width 39 height 11
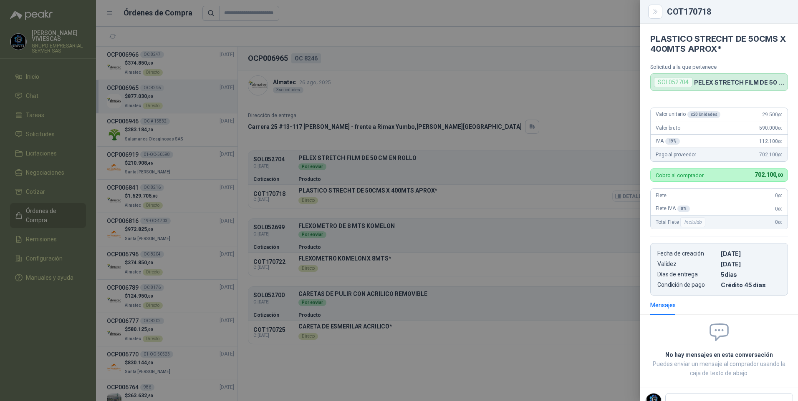
scroll to position [3, 0]
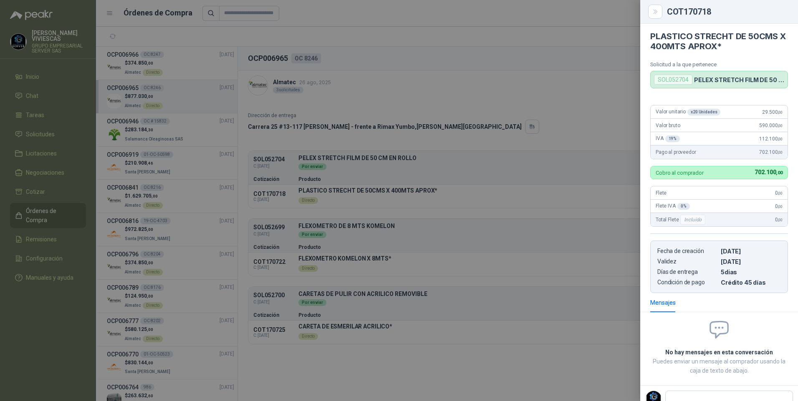
click at [464, 384] on div at bounding box center [399, 200] width 798 height 401
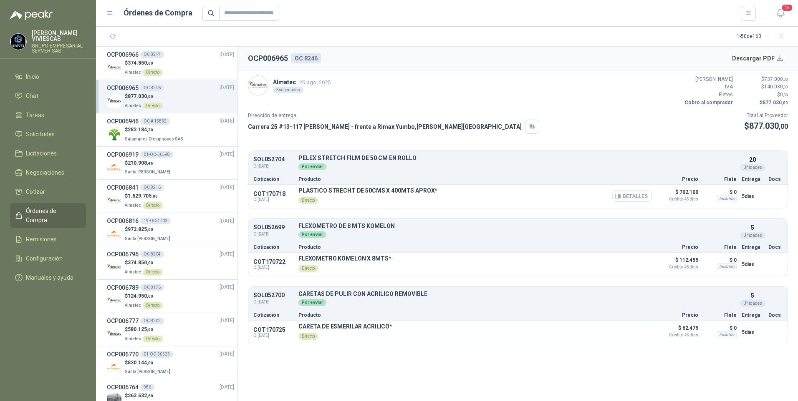
click at [634, 194] on button "Detalles" at bounding box center [631, 196] width 39 height 11
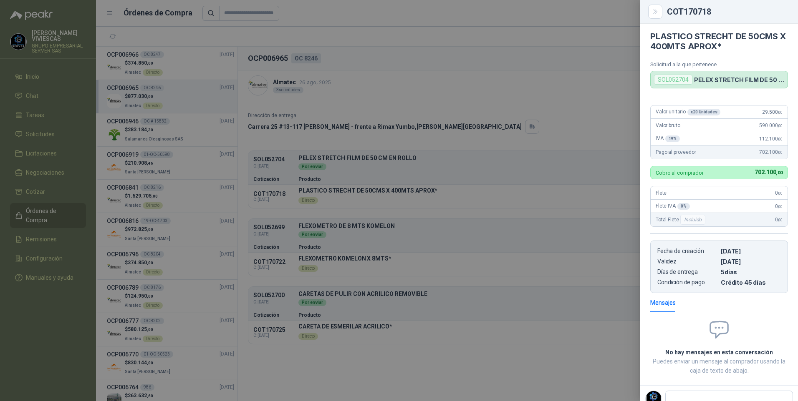
click at [554, 86] on div at bounding box center [399, 200] width 798 height 401
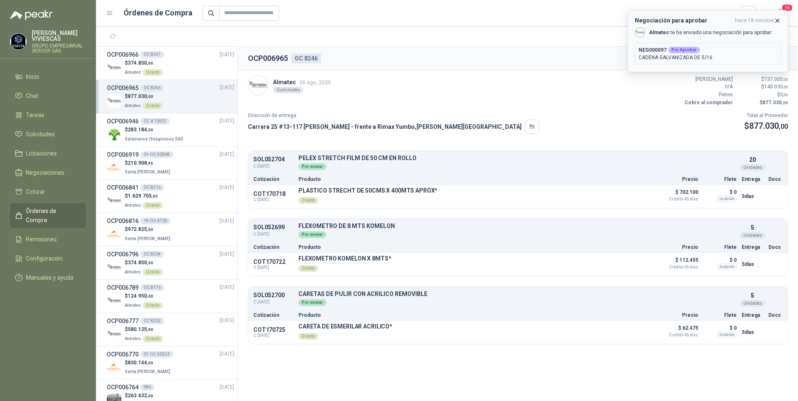
click at [702, 58] on p "CADENA GALVANIZADA DE 5/16" at bounding box center [707, 58] width 139 height 8
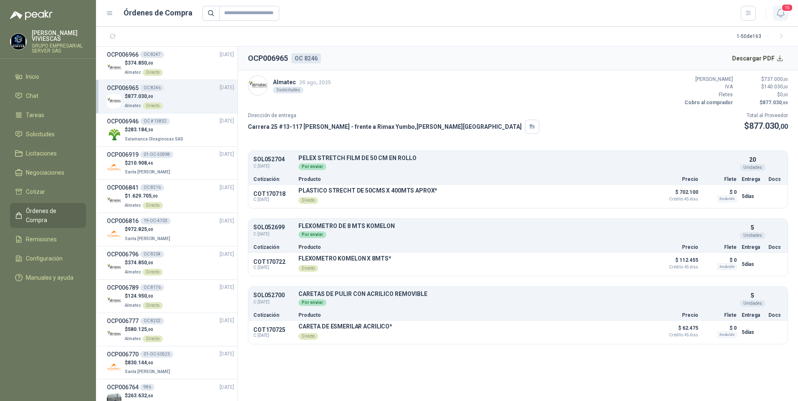
click at [776, 10] on icon "button" at bounding box center [780, 13] width 10 height 10
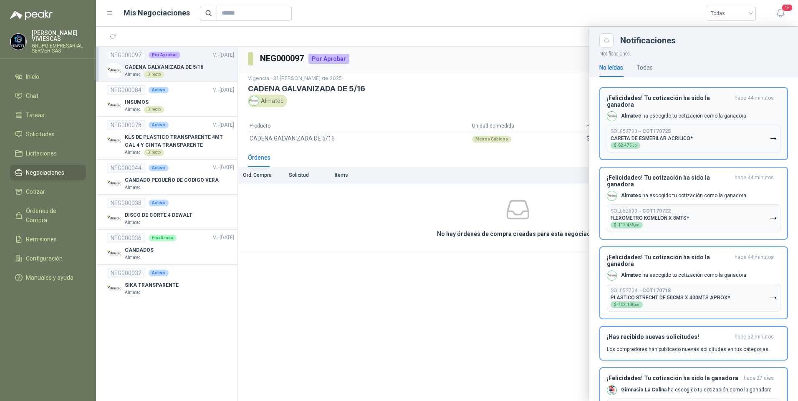
click at [667, 139] on p "CARETA DE ESMERILAR ACRILICO*" at bounding box center [651, 139] width 82 height 6
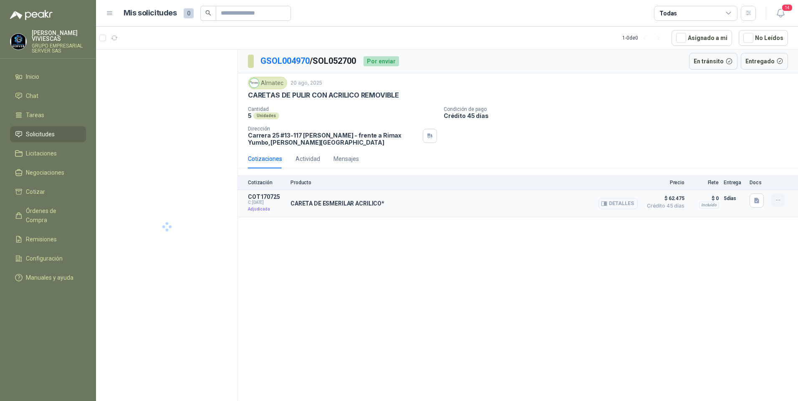
click at [778, 200] on icon "button" at bounding box center [777, 200] width 7 height 7
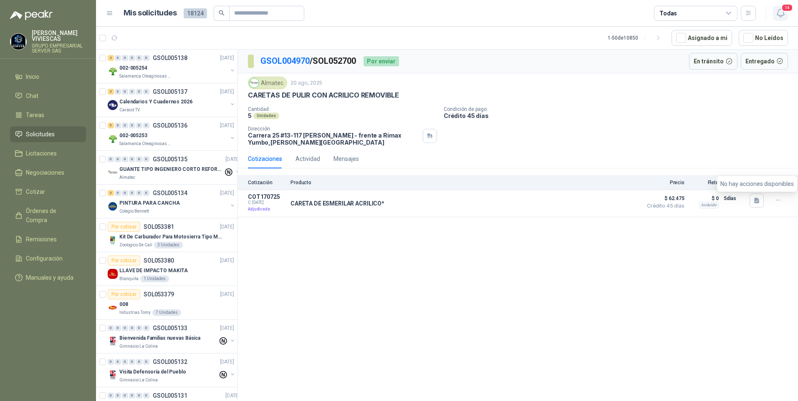
click at [780, 6] on button "14" at bounding box center [780, 13] width 15 height 15
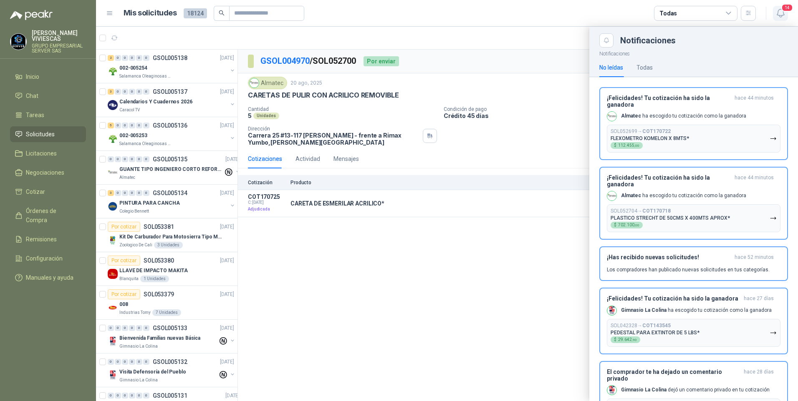
click at [782, 5] on span "14" at bounding box center [787, 8] width 12 height 8
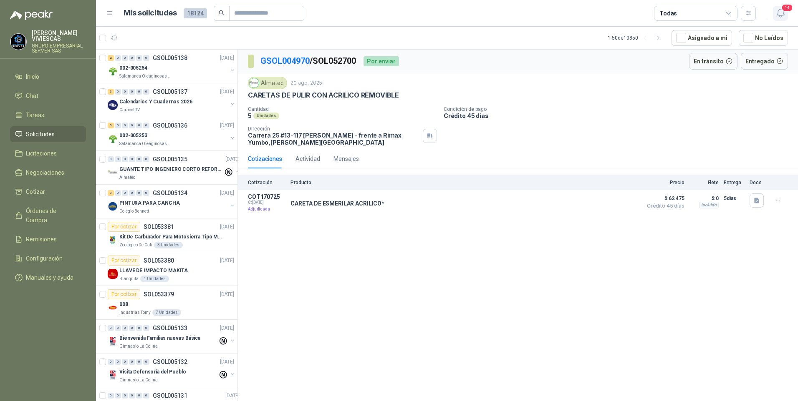
click at [789, 8] on span "14" at bounding box center [787, 8] width 12 height 8
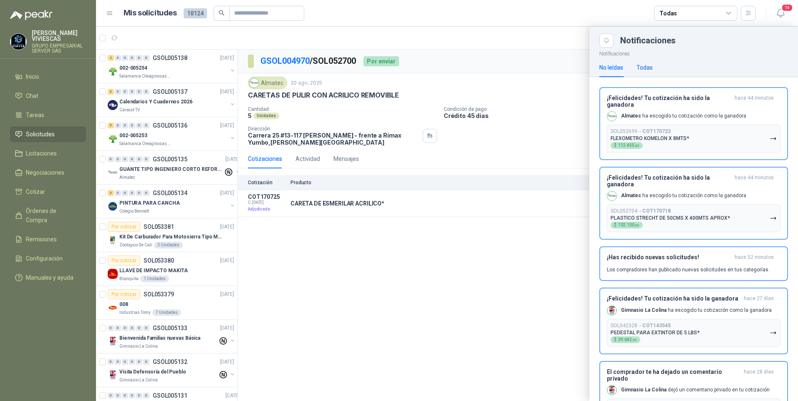
click at [643, 68] on div "Todas" at bounding box center [644, 67] width 16 height 9
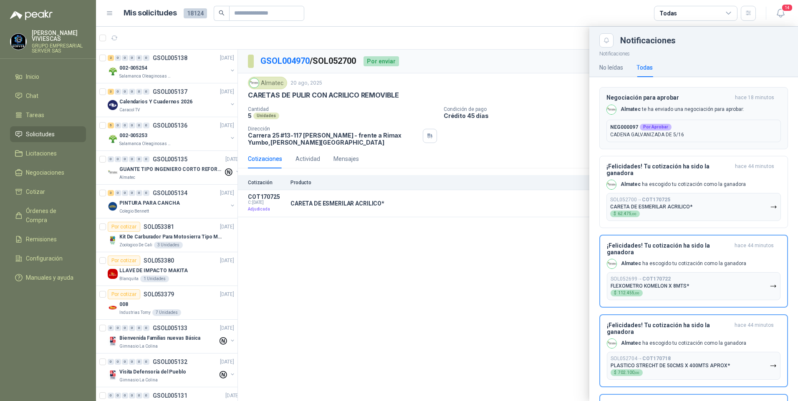
click at [679, 141] on div "NEG000097 Por Aprobar CADENA GALVANIZADA DE 5/16" at bounding box center [693, 131] width 174 height 23
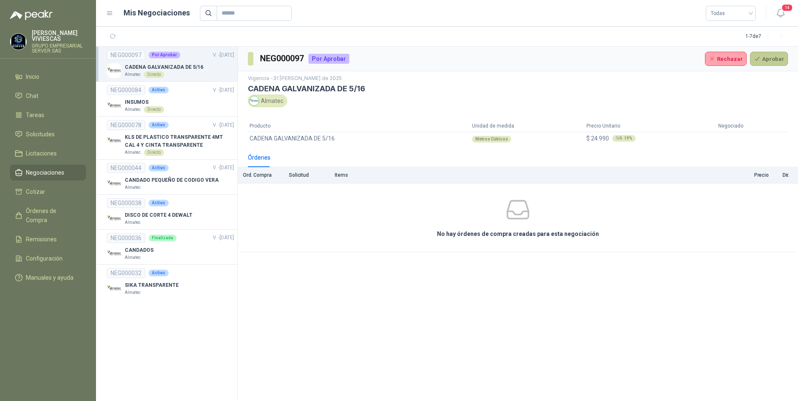
click at [782, 59] on button "Aprobar" at bounding box center [769, 59] width 38 height 14
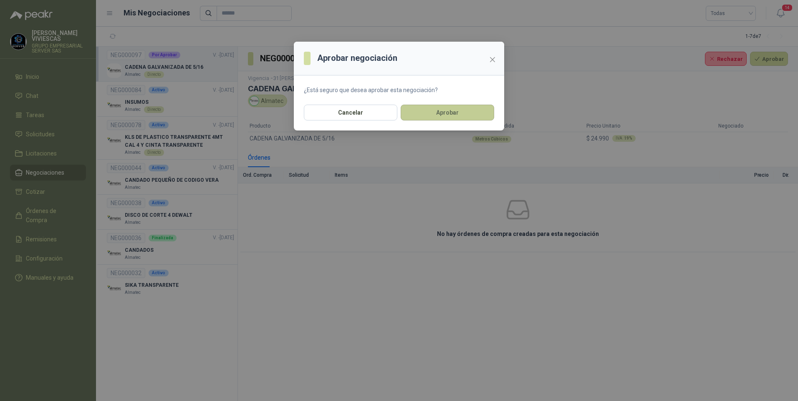
click at [462, 116] on button "Aprobar" at bounding box center [447, 113] width 93 height 16
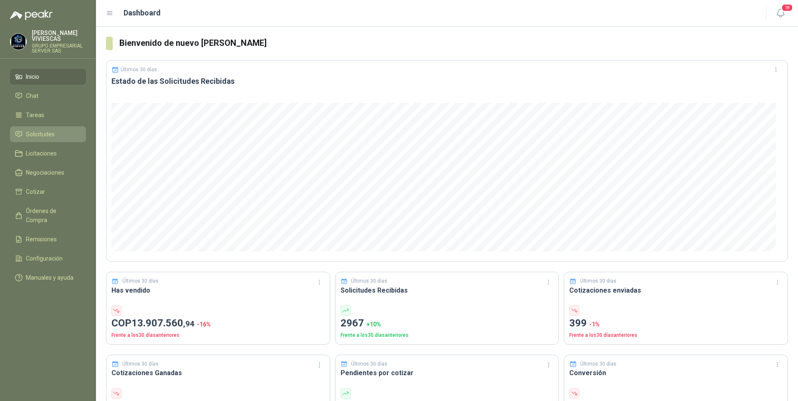
click at [32, 138] on span "Solicitudes" at bounding box center [40, 134] width 29 height 9
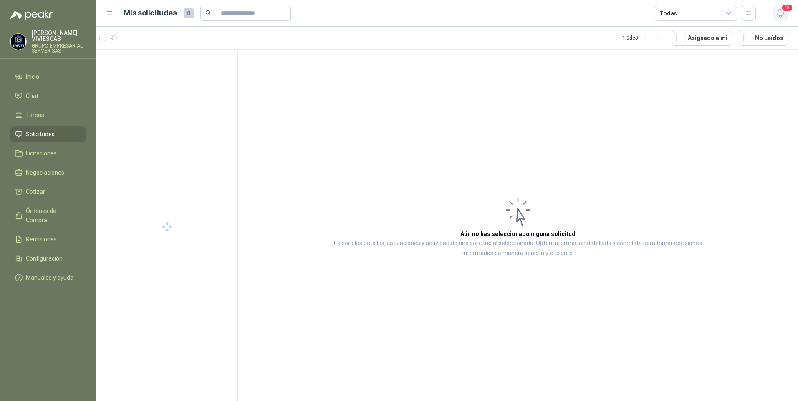
click at [780, 18] on button "18" at bounding box center [780, 13] width 15 height 15
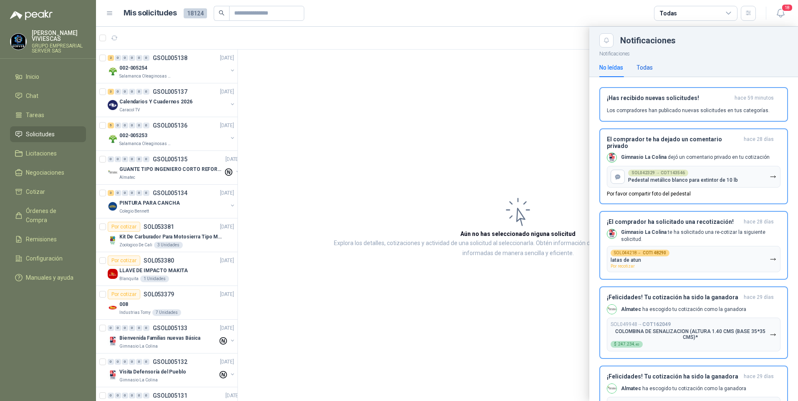
click at [647, 64] on div "Todas" at bounding box center [644, 67] width 16 height 9
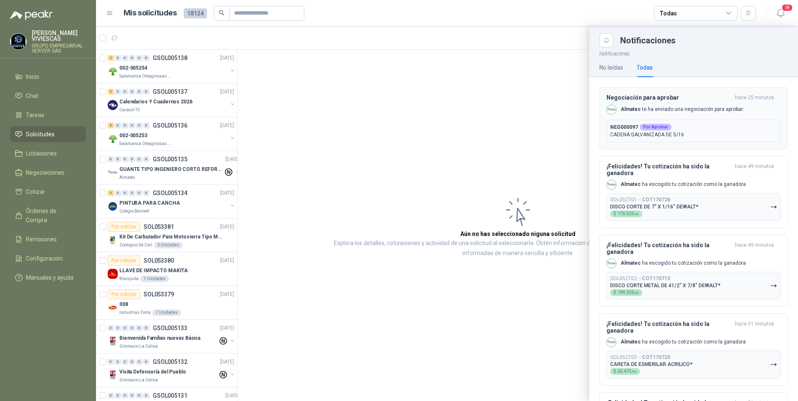
click at [666, 132] on p "CADENA GALVANIZADA DE 5/16" at bounding box center [693, 135] width 167 height 8
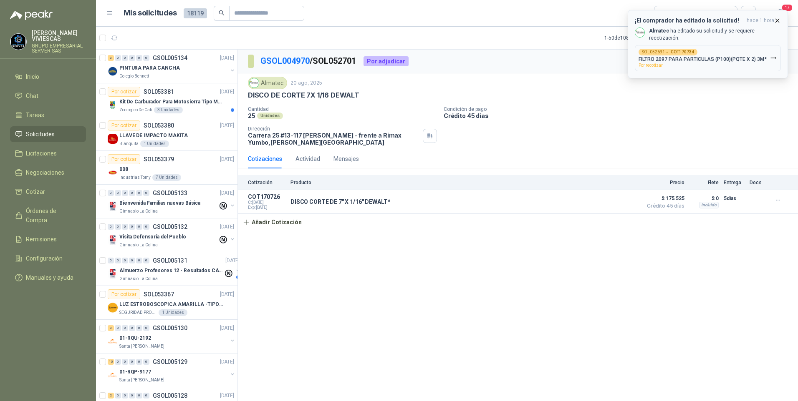
click at [720, 52] on div "SOL052691 → COT170734 FILTRO 2097 PARA PARTICULAS (P100)(PQTE X 2) 3M* Por reco…" at bounding box center [702, 58] width 128 height 19
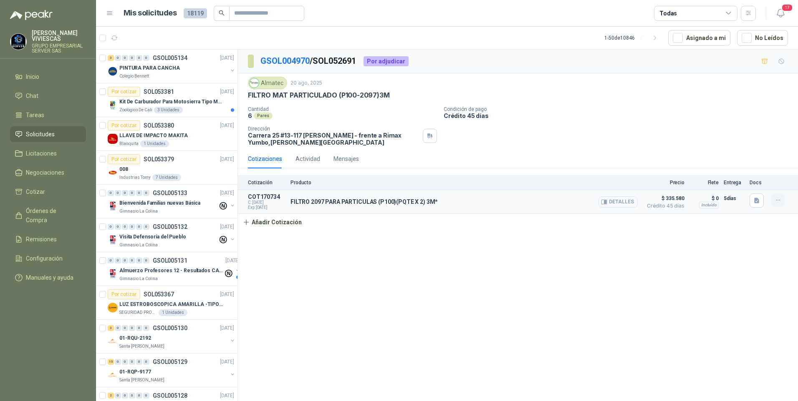
click at [779, 201] on icon "button" at bounding box center [777, 200] width 7 height 7
click at [472, 360] on div "GSOL004970 / SOL052691 Por adjudicar Almatec [DATE] FILTRO MAT PARTICULADO (P10…" at bounding box center [518, 227] width 560 height 355
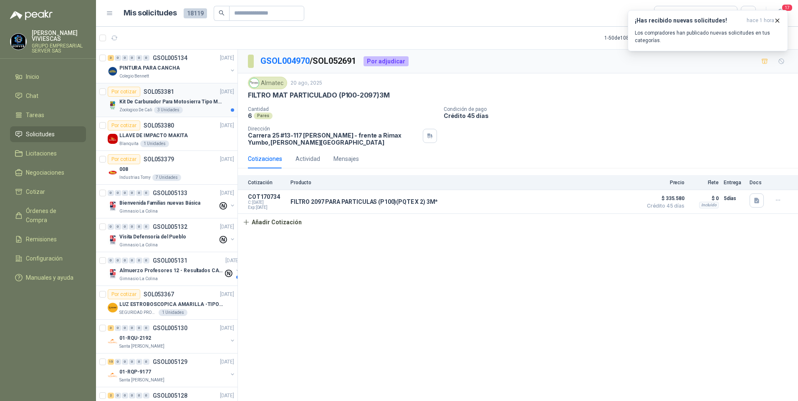
click at [166, 101] on p "Kit De Carburador Para Motosierra Tipo M250 - Zama" at bounding box center [171, 102] width 104 height 8
